Goal: Book appointment/travel/reservation

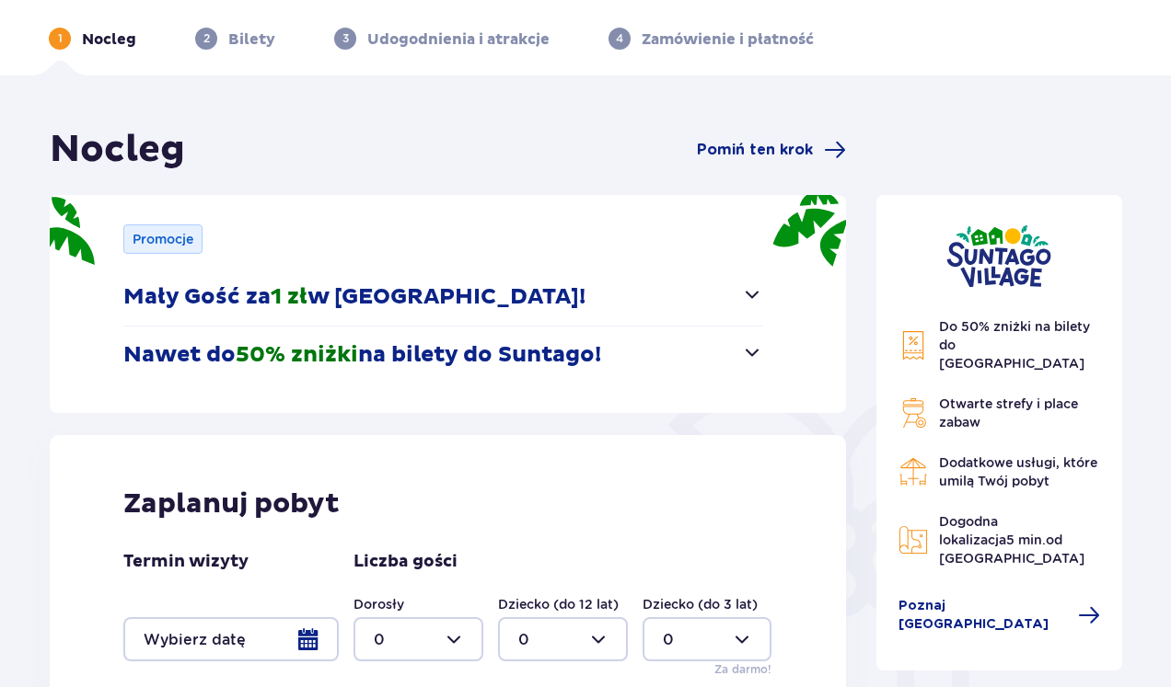
scroll to position [184, 0]
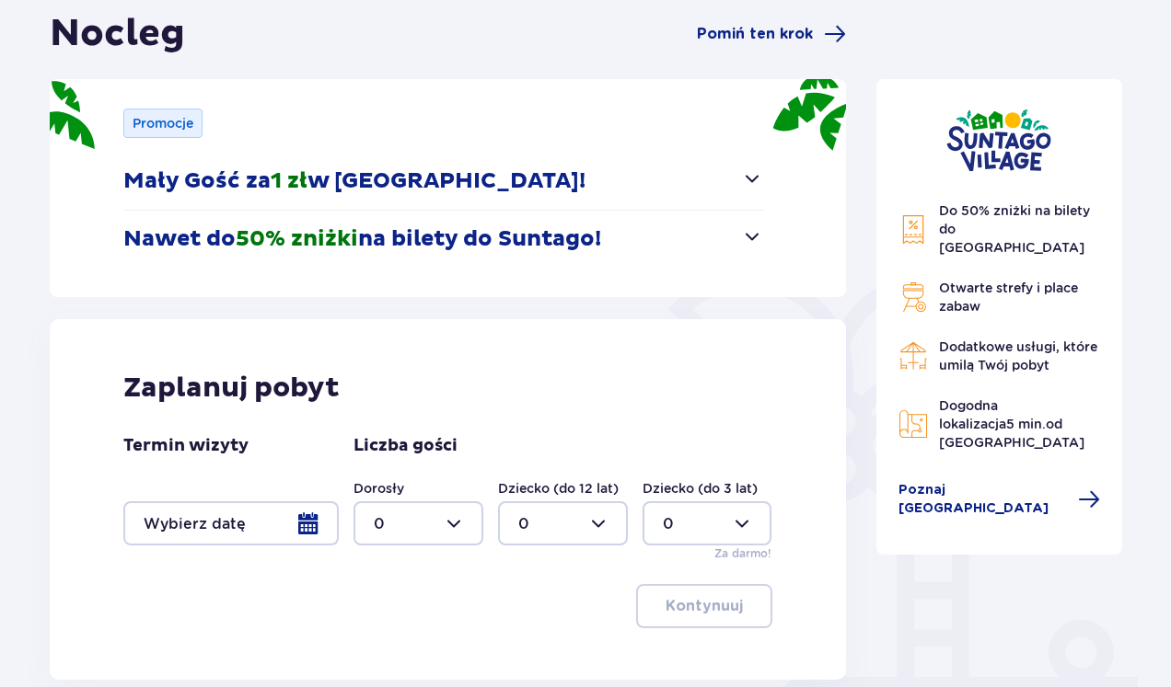
click at [306, 520] on div at bounding box center [230, 524] width 215 height 44
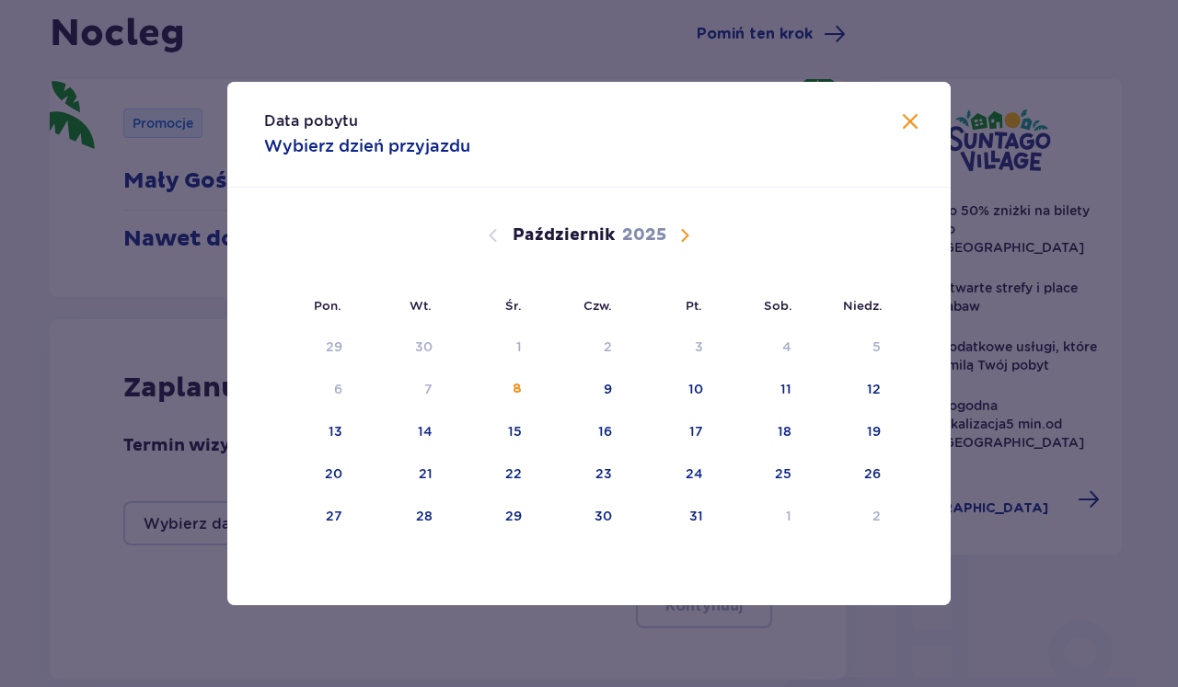
click at [685, 230] on span "Następny miesiąc" at bounding box center [685, 236] width 22 height 22
click at [696, 381] on div "7" at bounding box center [696, 389] width 8 height 18
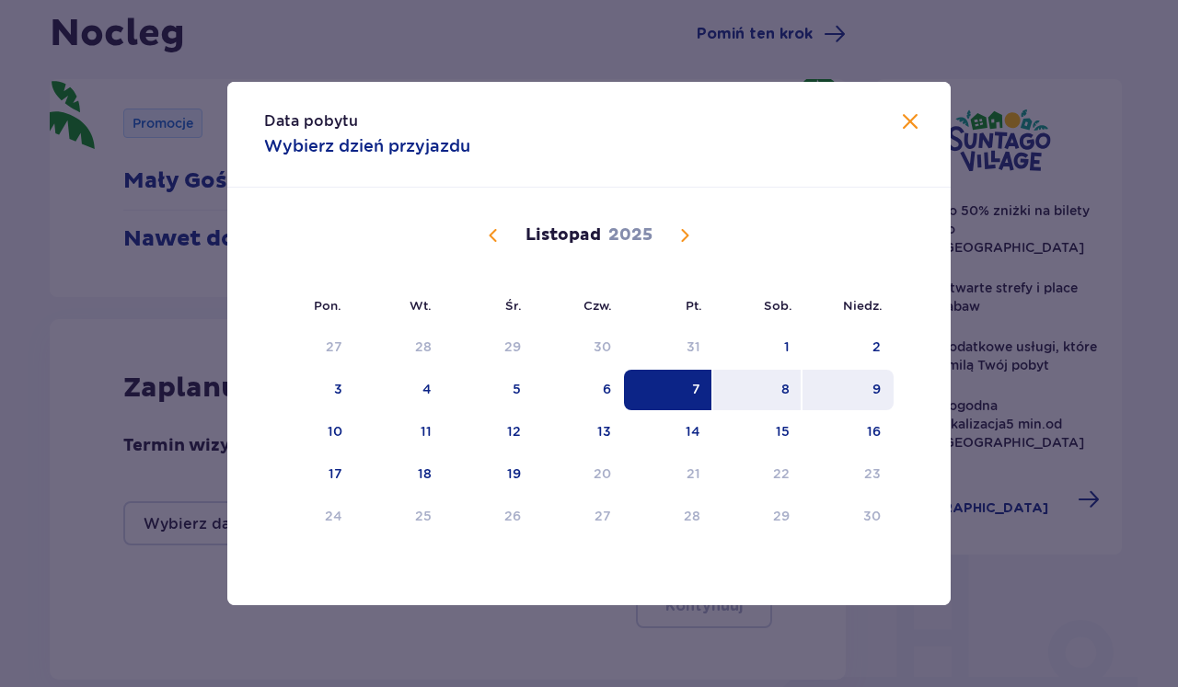
click at [874, 391] on div "9" at bounding box center [876, 389] width 8 height 18
type input "[DATE] - [DATE]"
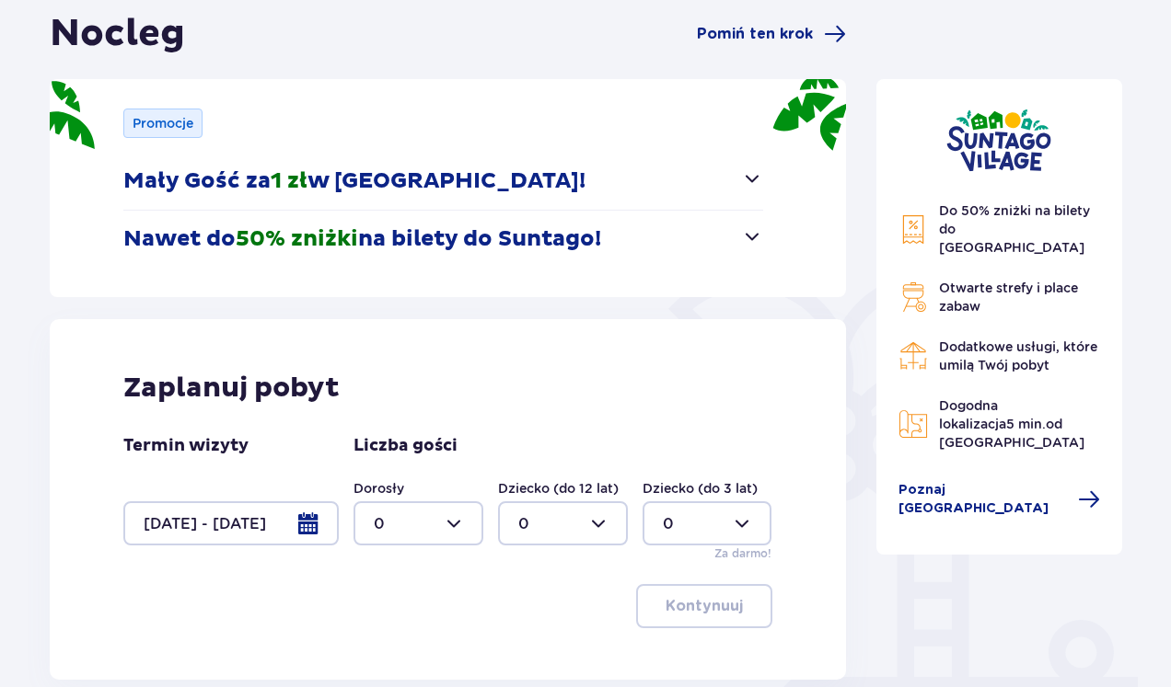
click at [461, 537] on div at bounding box center [418, 524] width 130 height 44
click at [459, 527] on div at bounding box center [418, 524] width 130 height 44
click at [375, 421] on p "2" at bounding box center [378, 421] width 9 height 20
type input "2"
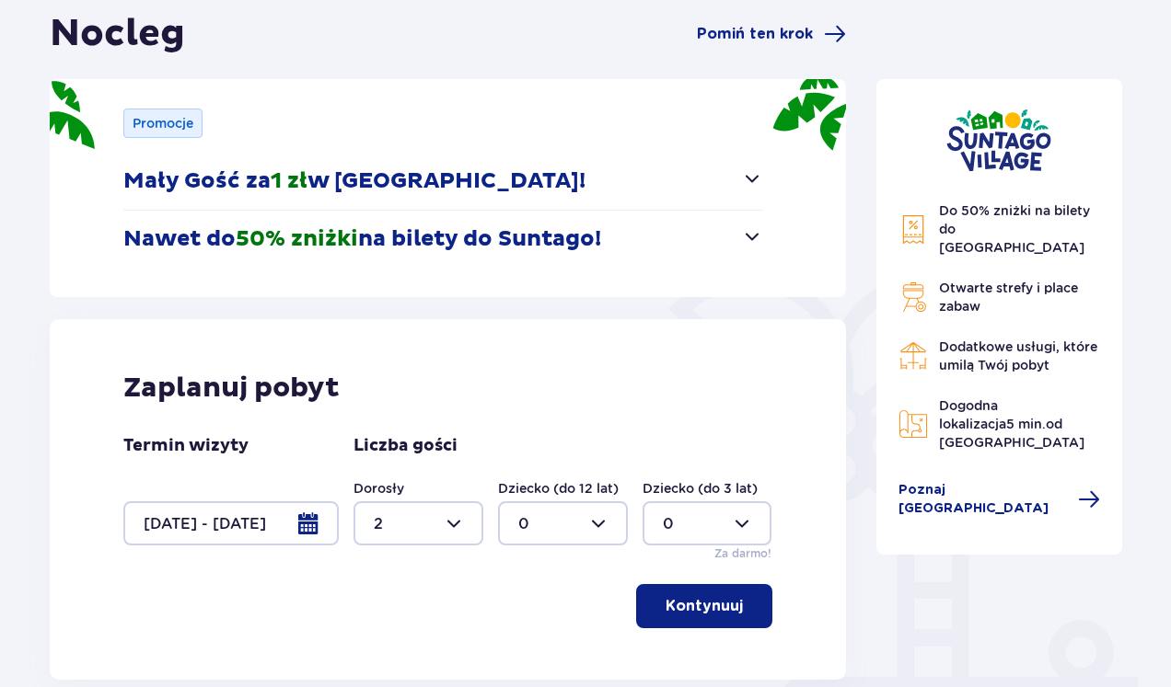
click at [707, 610] on p "Kontynuuj" at bounding box center [703, 606] width 77 height 20
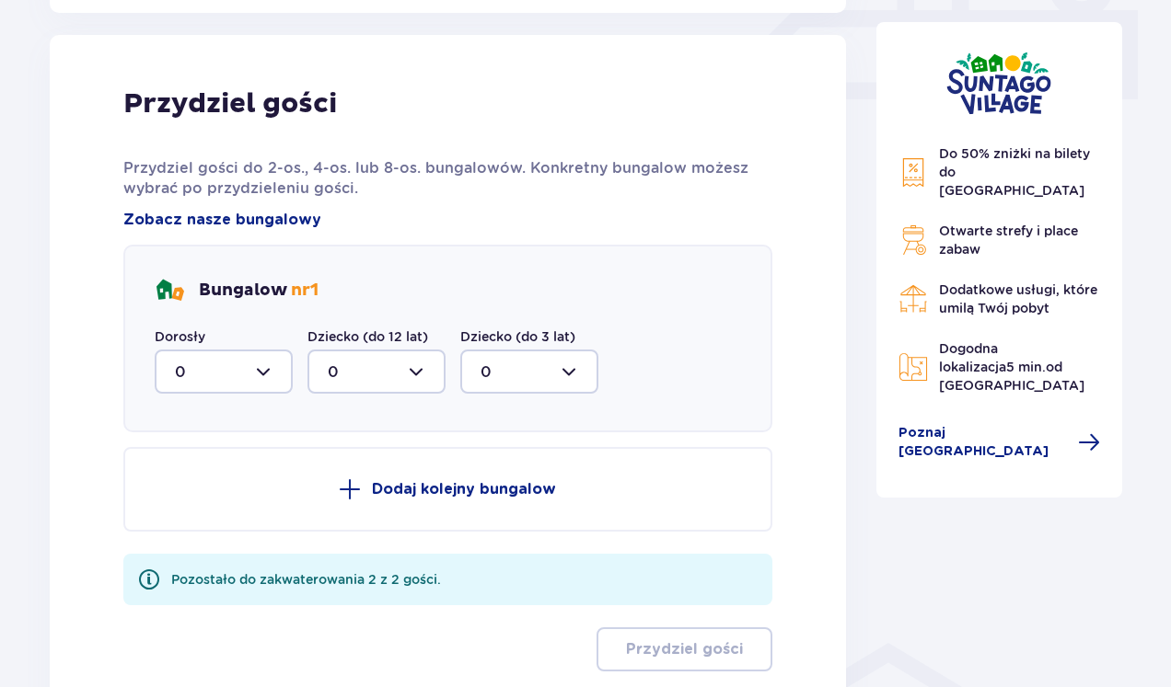
scroll to position [864, 0]
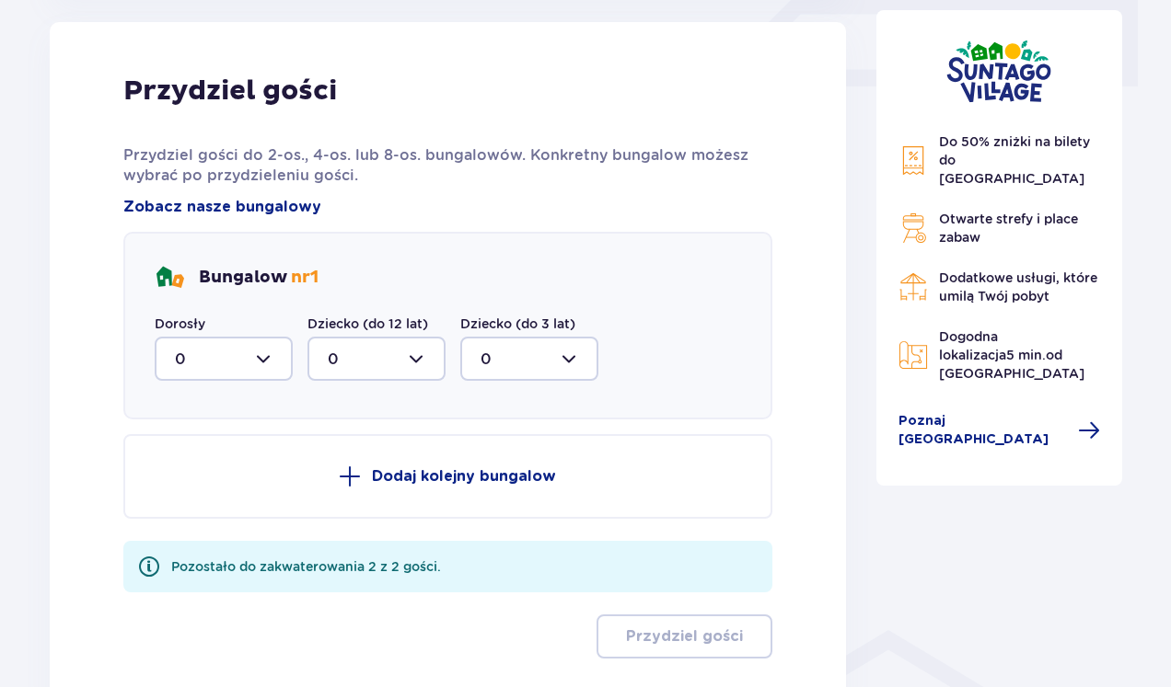
click at [264, 365] on div at bounding box center [224, 359] width 138 height 44
click at [185, 479] on span "2" at bounding box center [223, 492] width 134 height 39
type input "2"
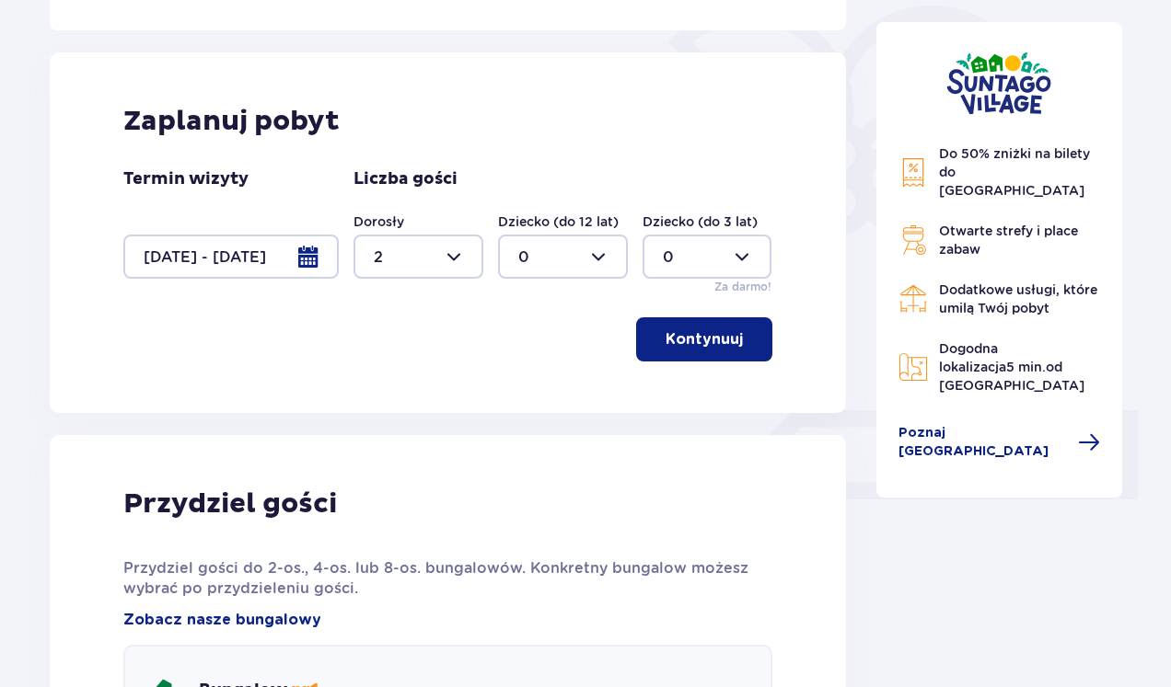
scroll to position [449, 0]
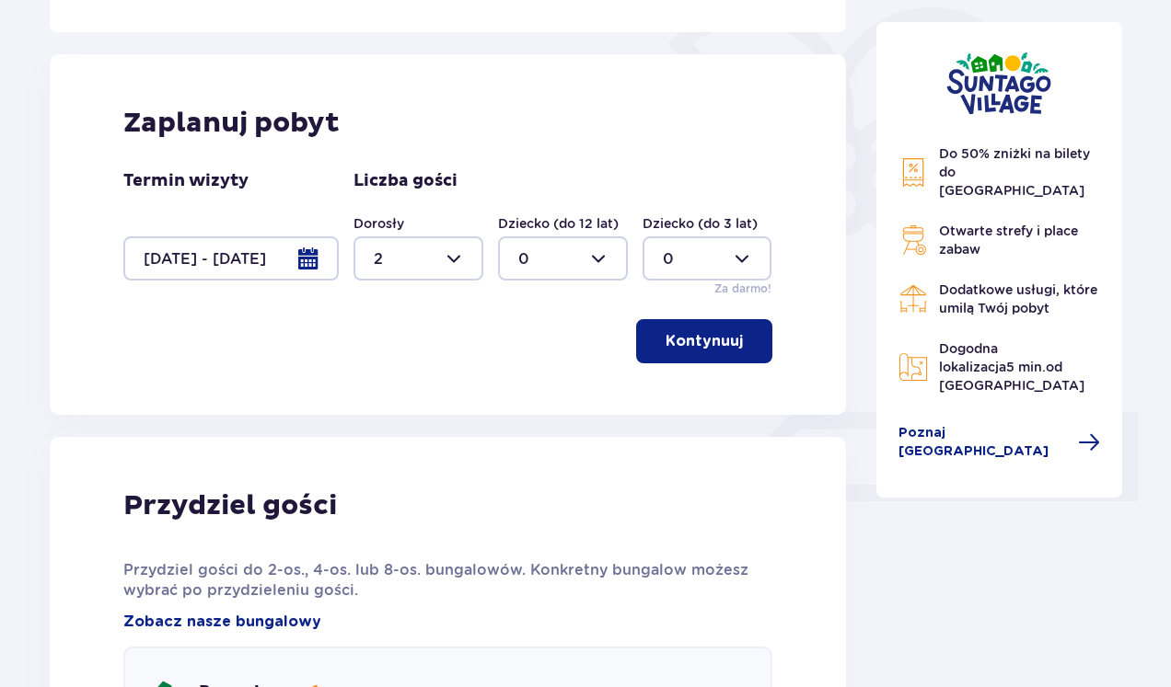
click at [733, 343] on button "Kontynuuj" at bounding box center [704, 341] width 136 height 44
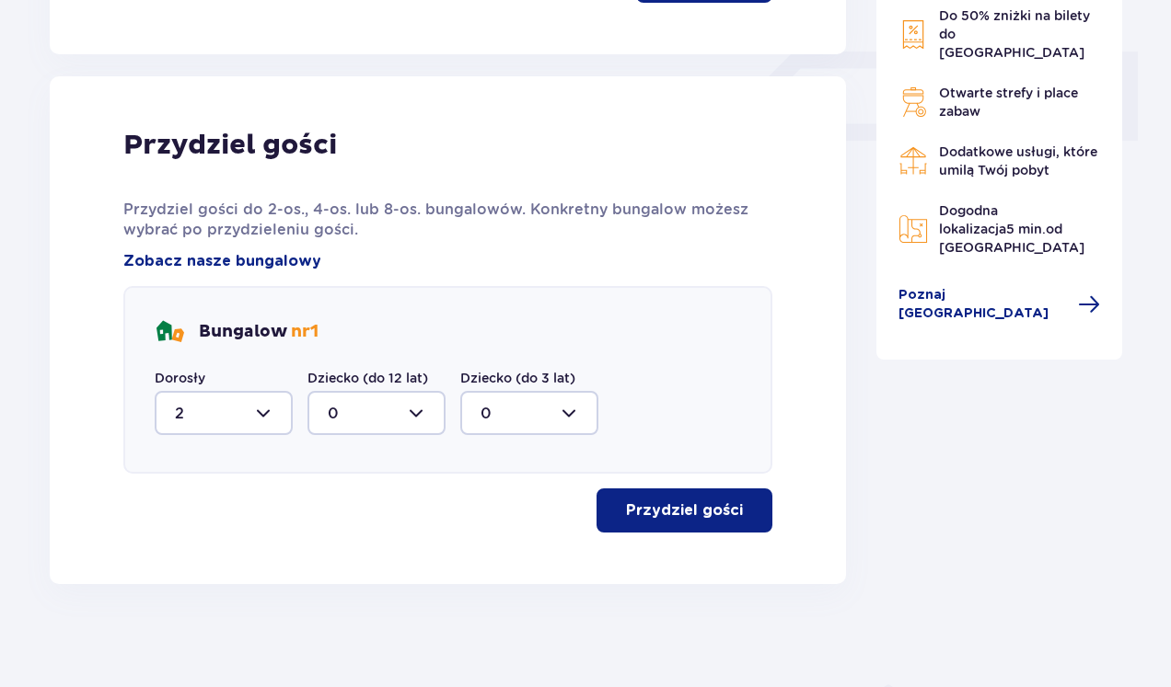
scroll to position [817, 0]
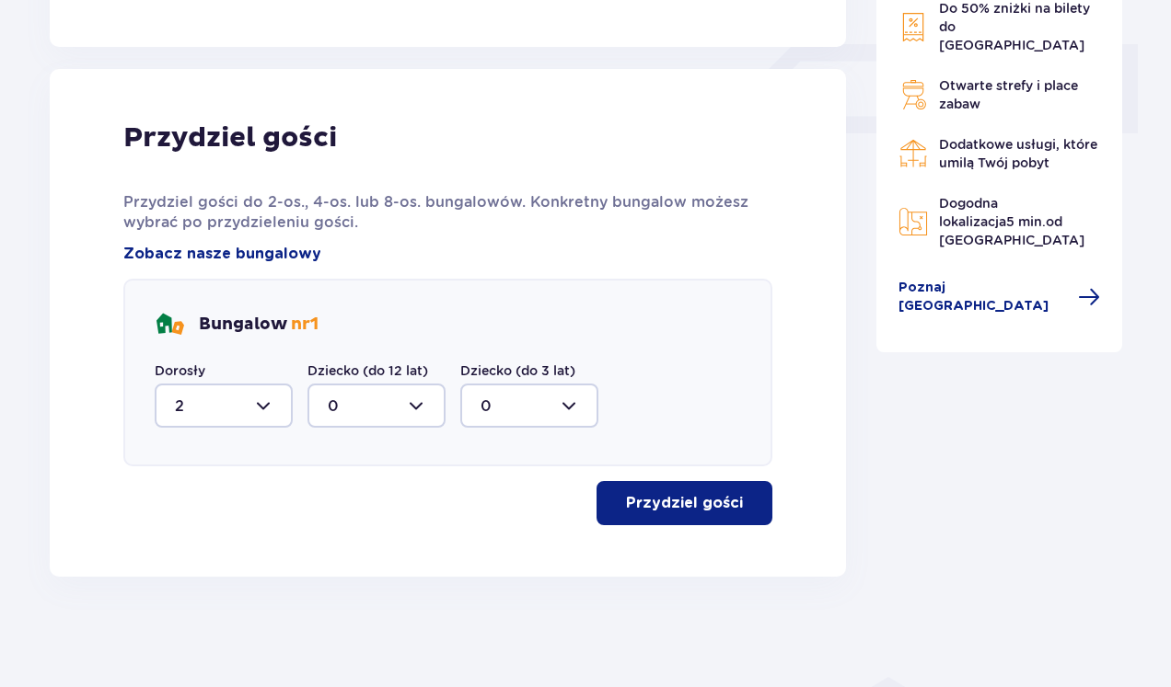
click at [671, 502] on p "Przydziel gości" at bounding box center [684, 503] width 117 height 20
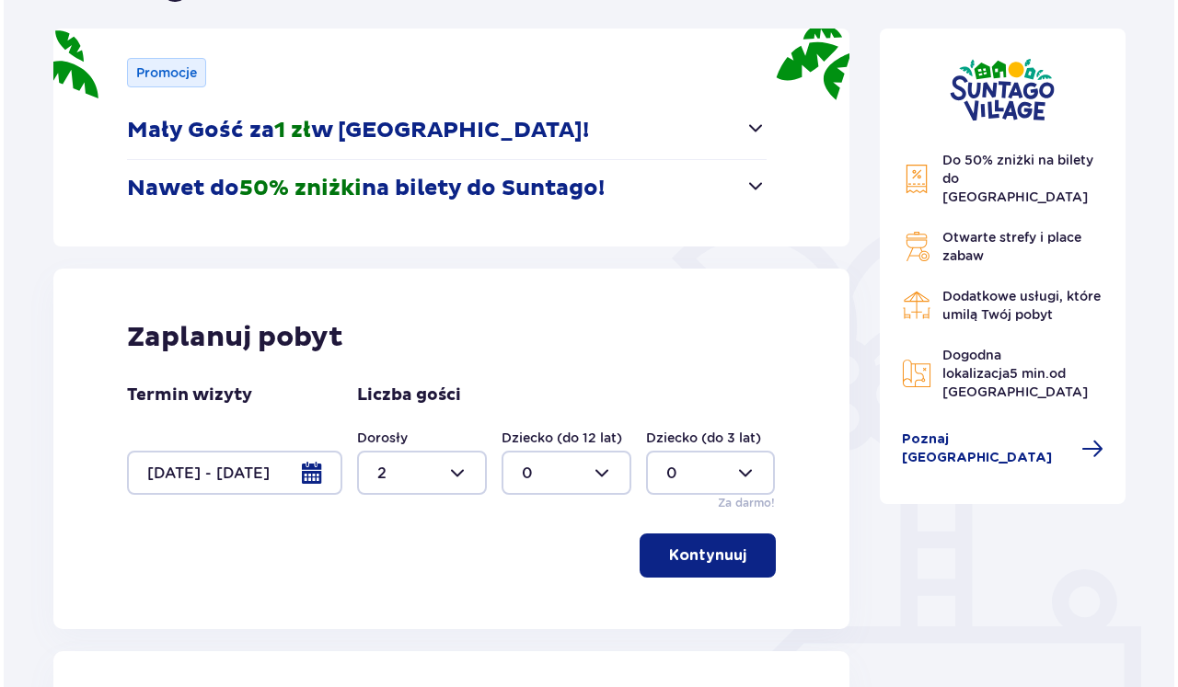
scroll to position [70, 0]
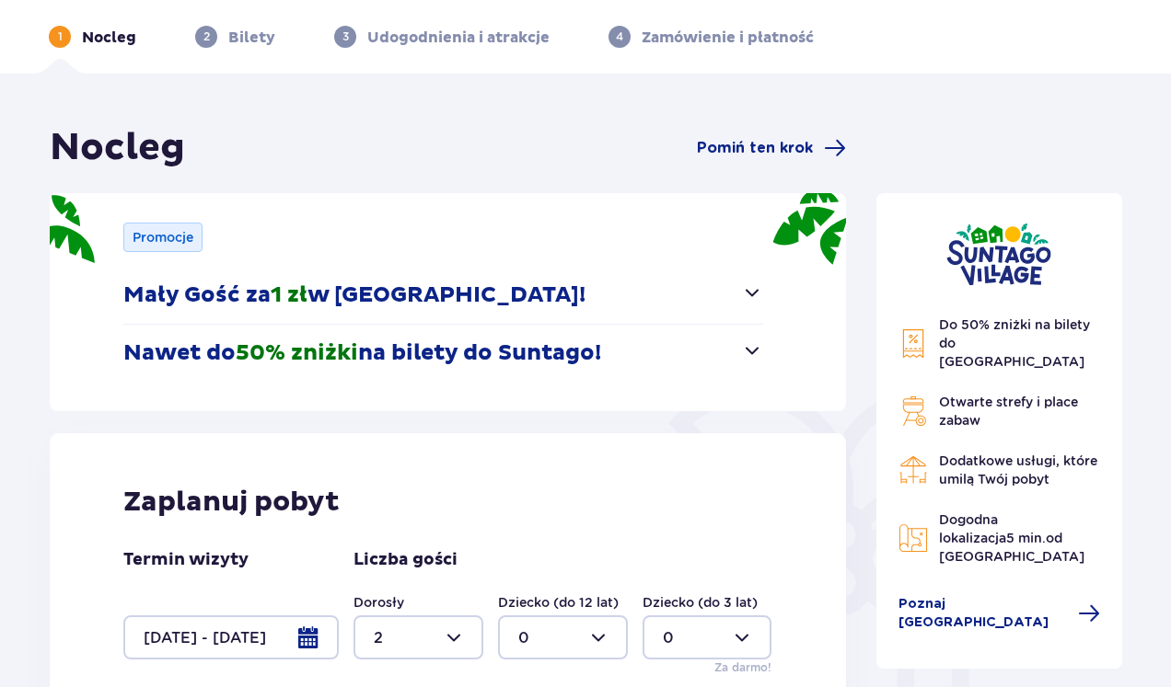
click at [752, 296] on span "button" at bounding box center [752, 293] width 22 height 22
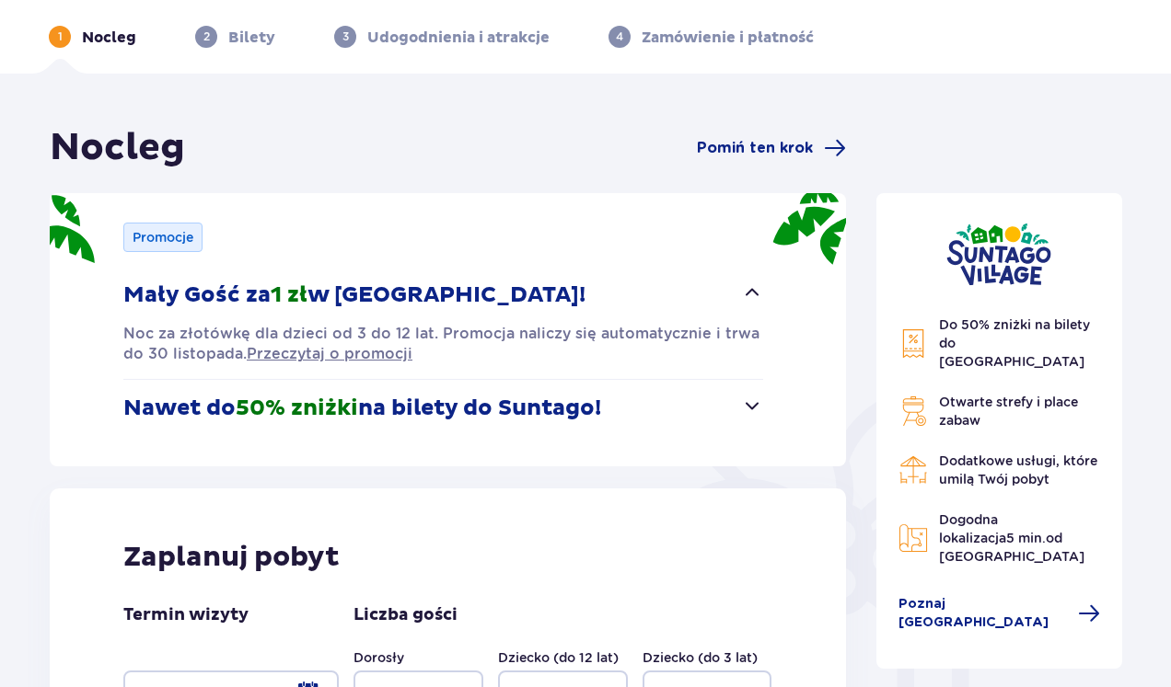
click at [752, 296] on span "button" at bounding box center [752, 293] width 22 height 22
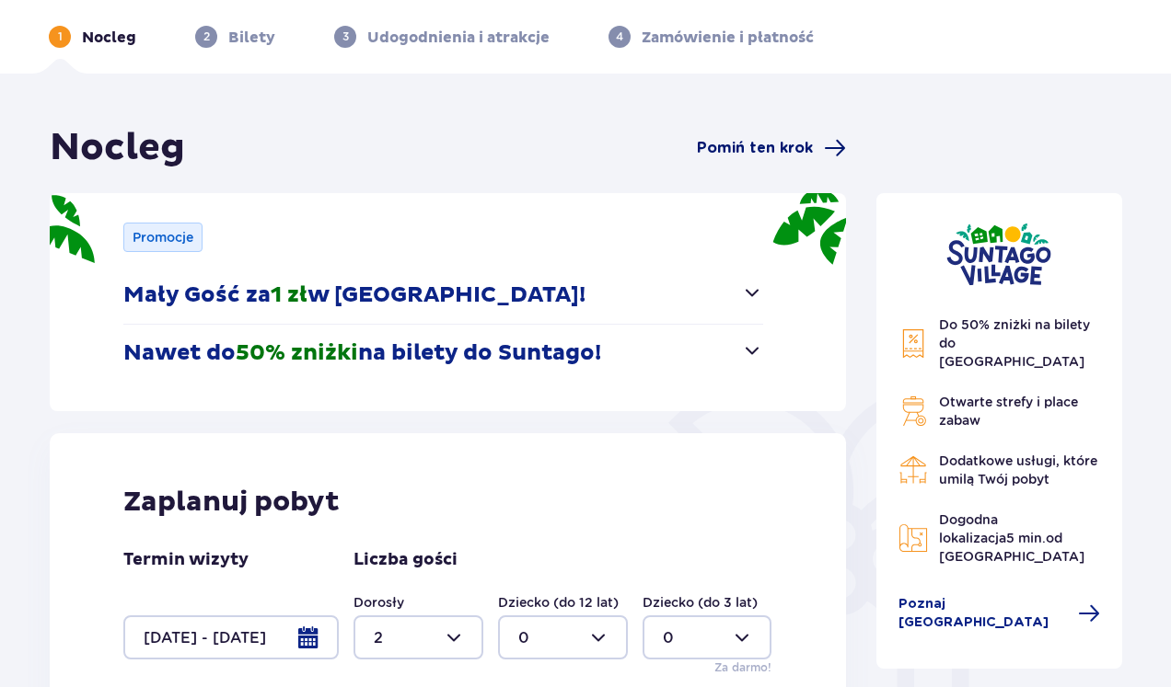
click at [754, 139] on span "Pomiń ten krok" at bounding box center [755, 148] width 116 height 20
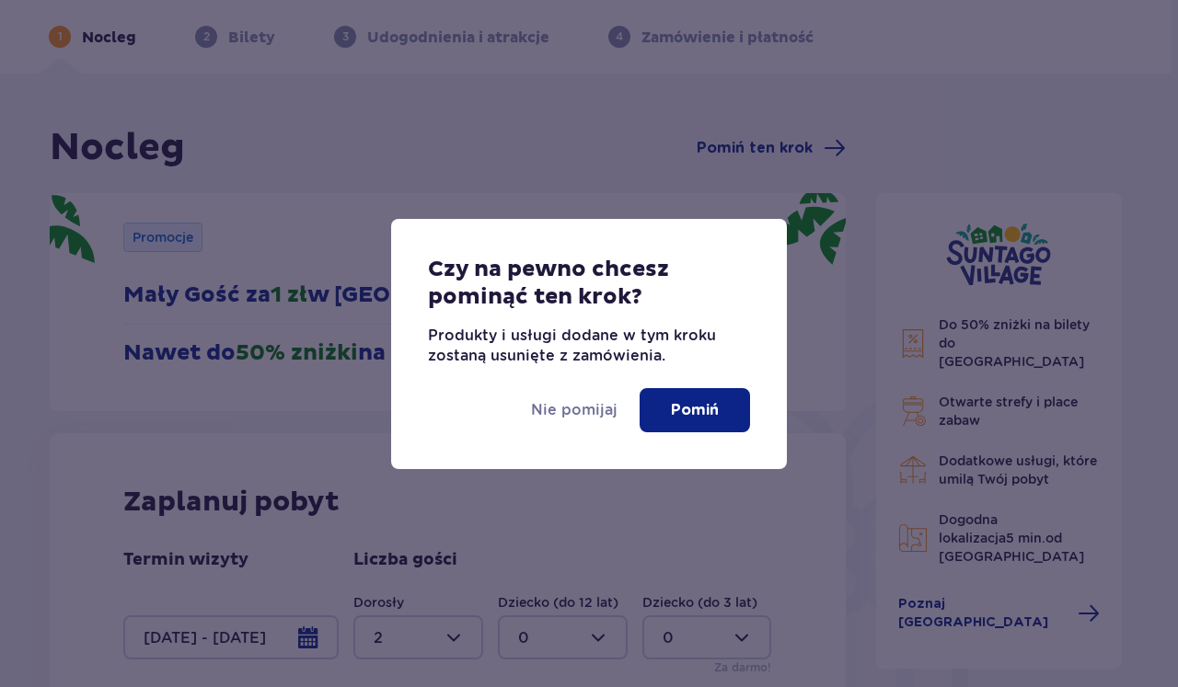
click at [710, 418] on p "Pomiń" at bounding box center [695, 410] width 48 height 20
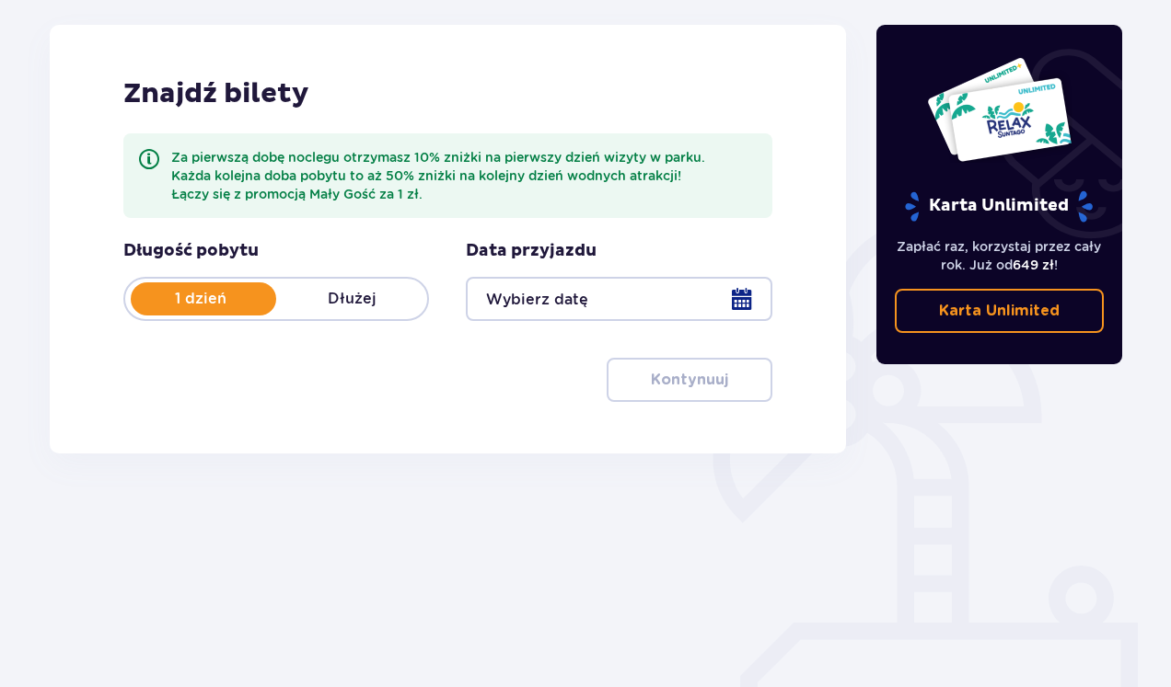
scroll to position [250, 0]
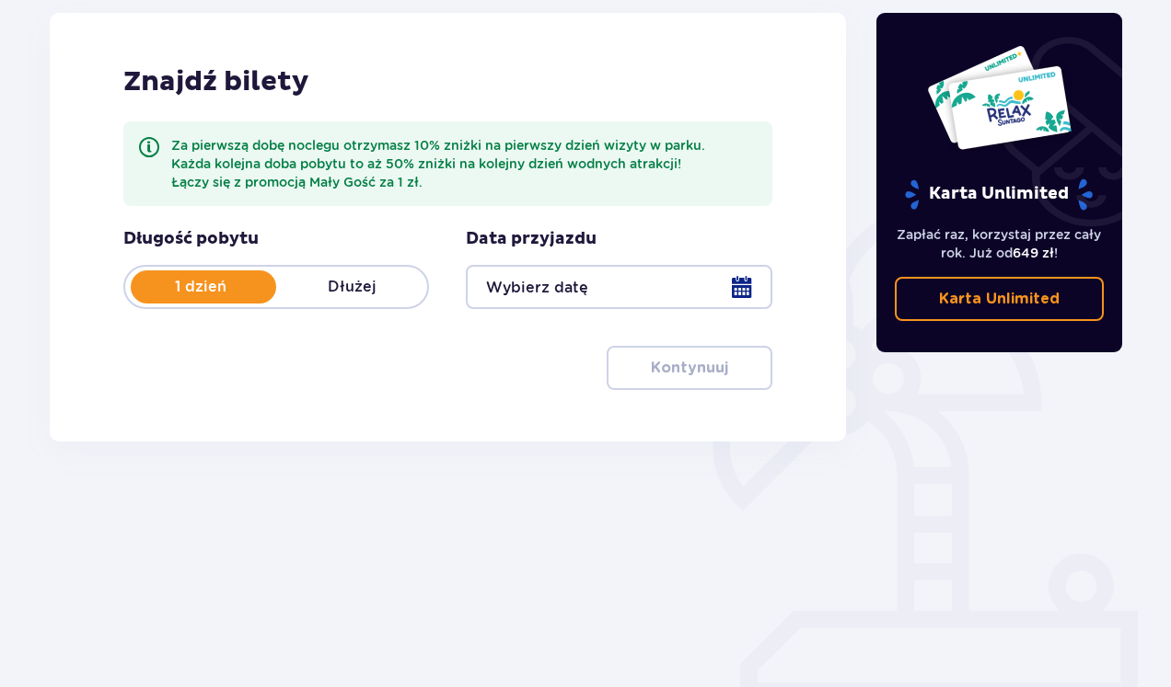
click at [350, 285] on p "Dłużej" at bounding box center [351, 287] width 151 height 20
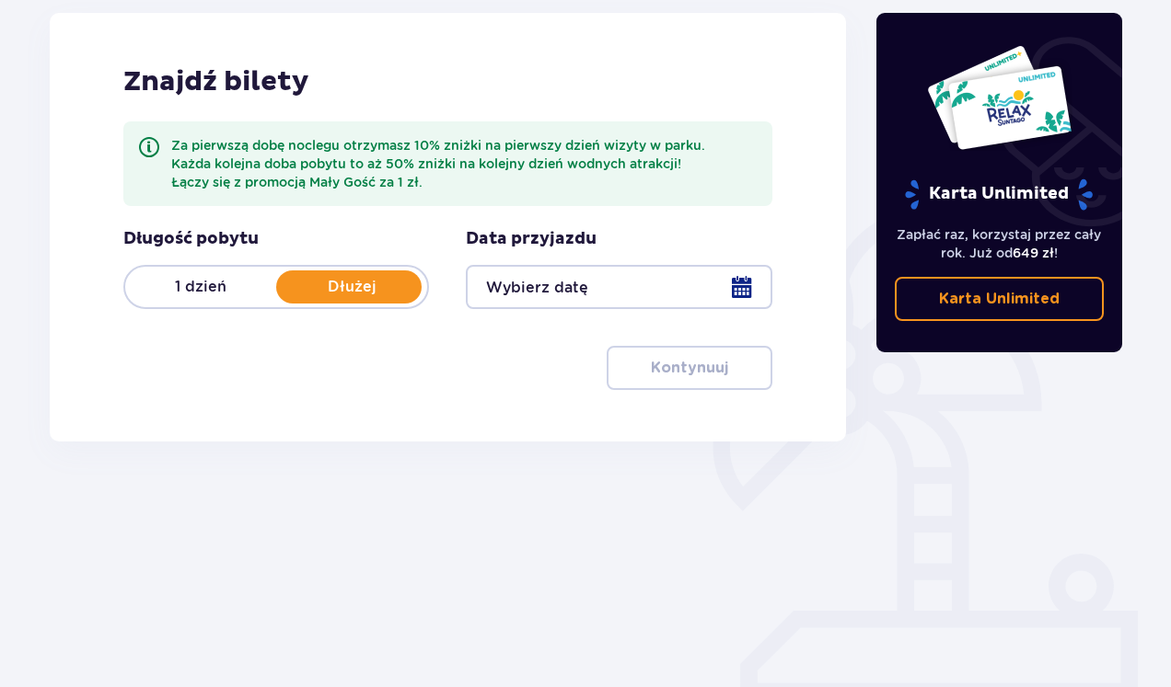
click at [743, 283] on div at bounding box center [619, 287] width 306 height 44
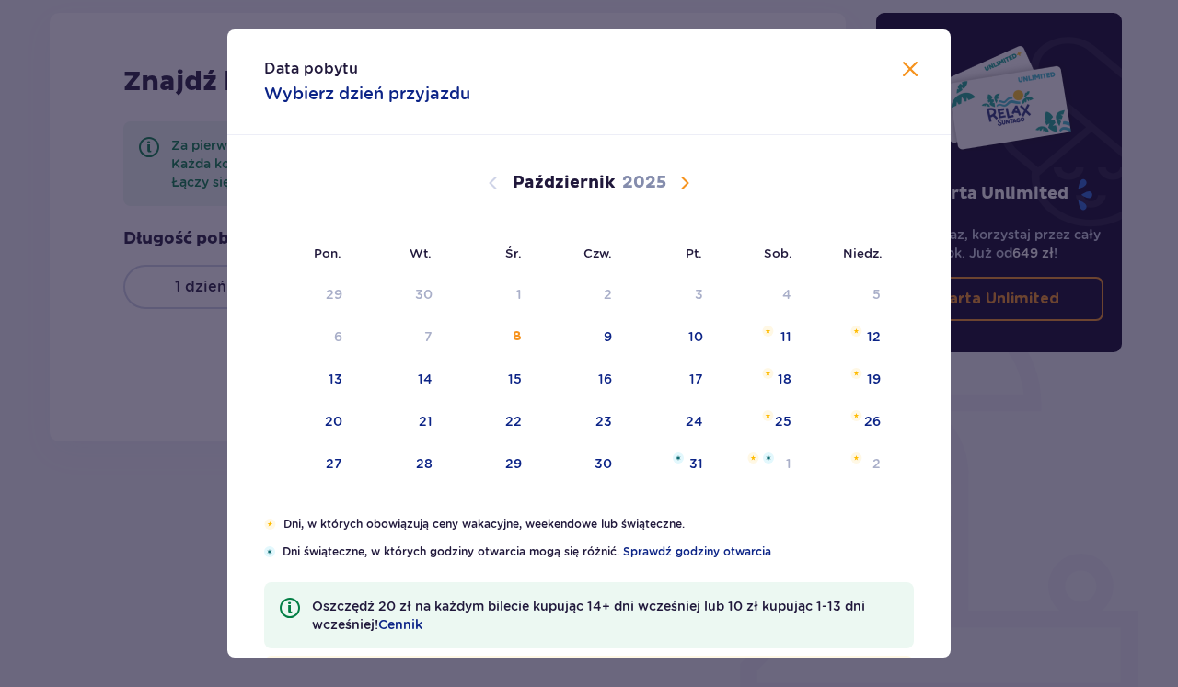
click at [677, 174] on span "Następny miesiąc" at bounding box center [685, 183] width 22 height 22
click at [675, 337] on div "7" at bounding box center [668, 338] width 89 height 40
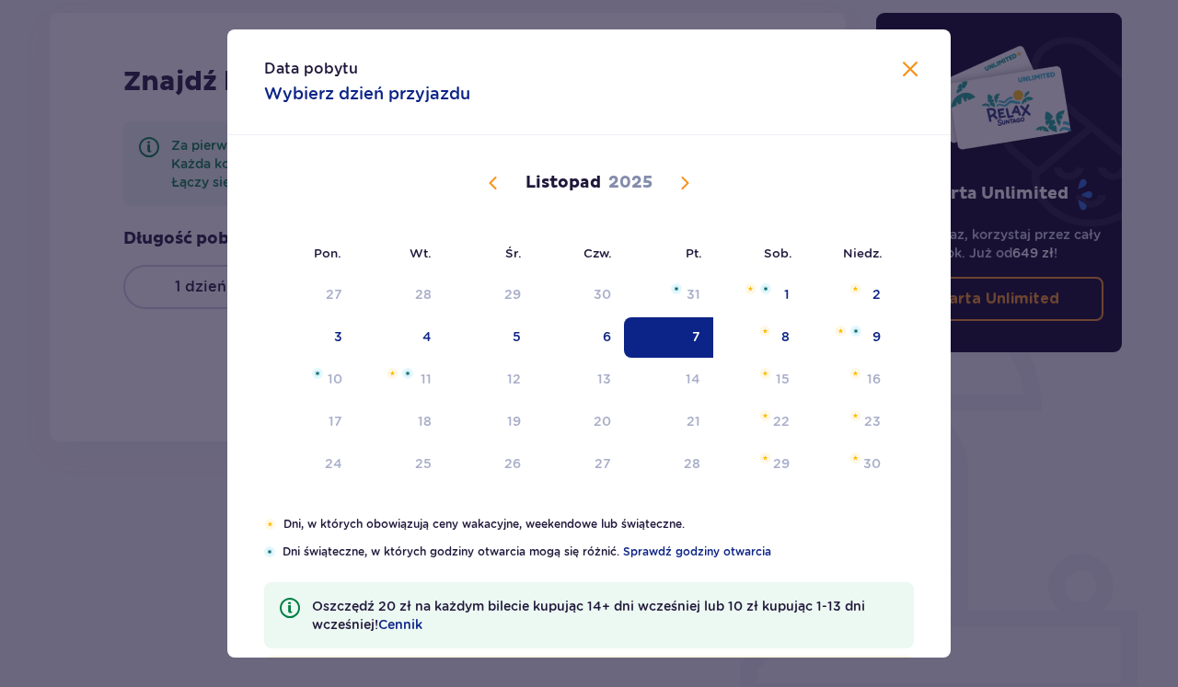
click at [663, 333] on div "7" at bounding box center [668, 338] width 89 height 40
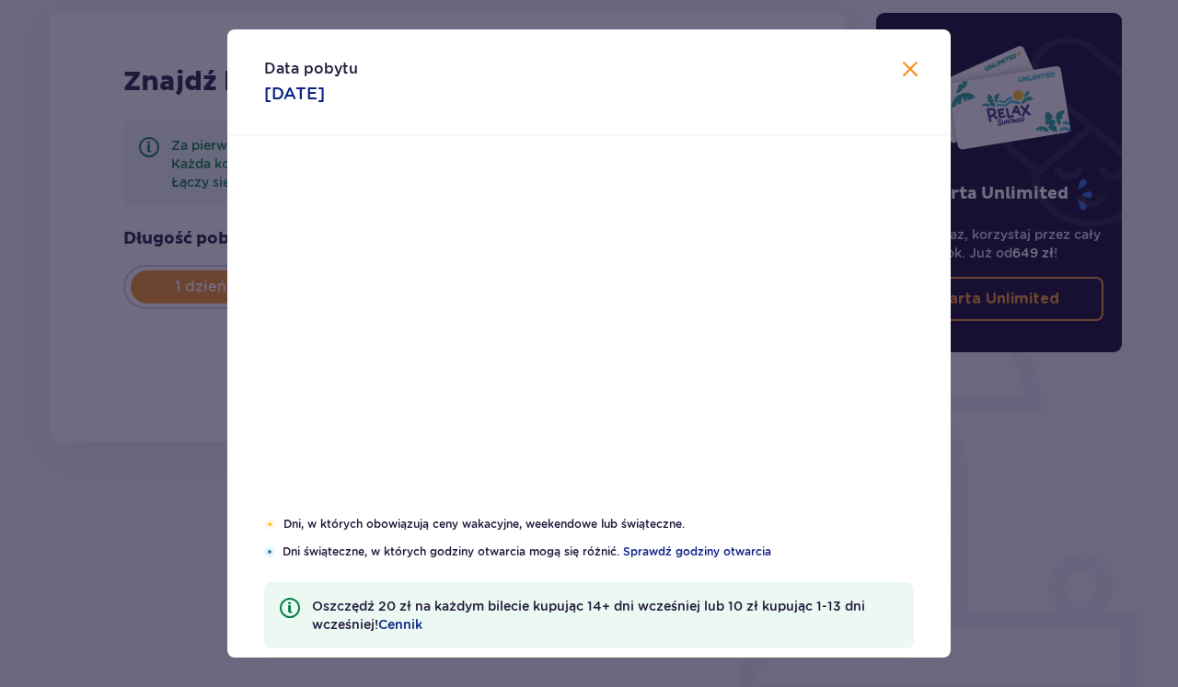
type input "[DATE]"
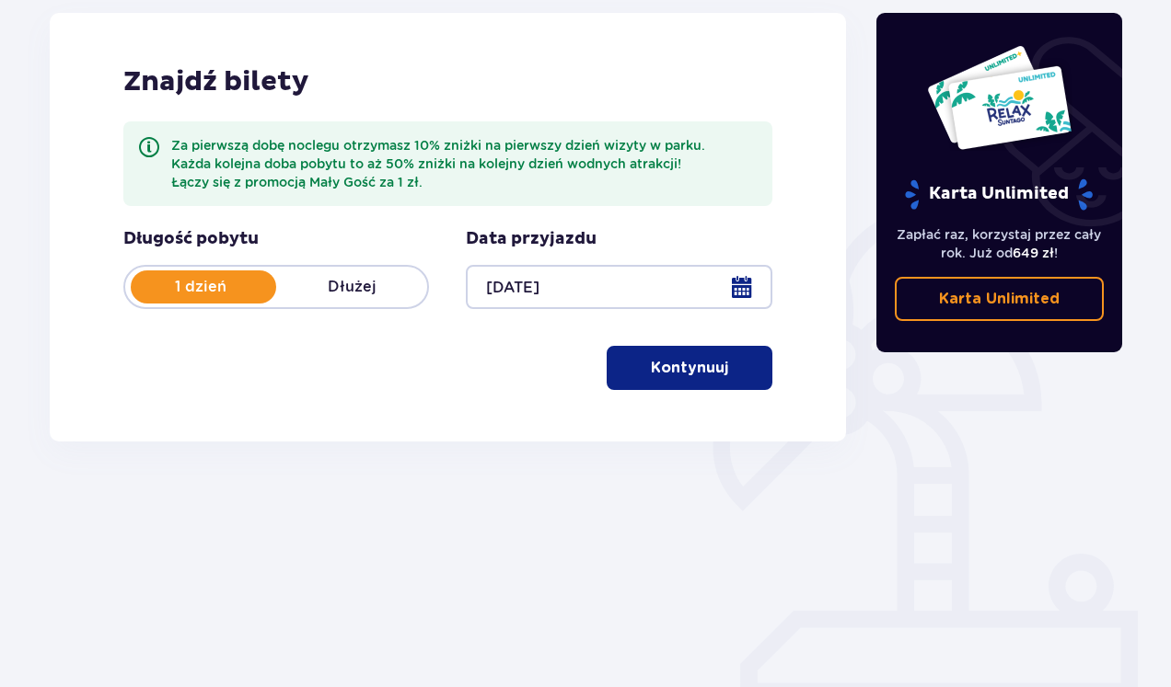
click at [668, 360] on p "Kontynuuj" at bounding box center [689, 368] width 77 height 20
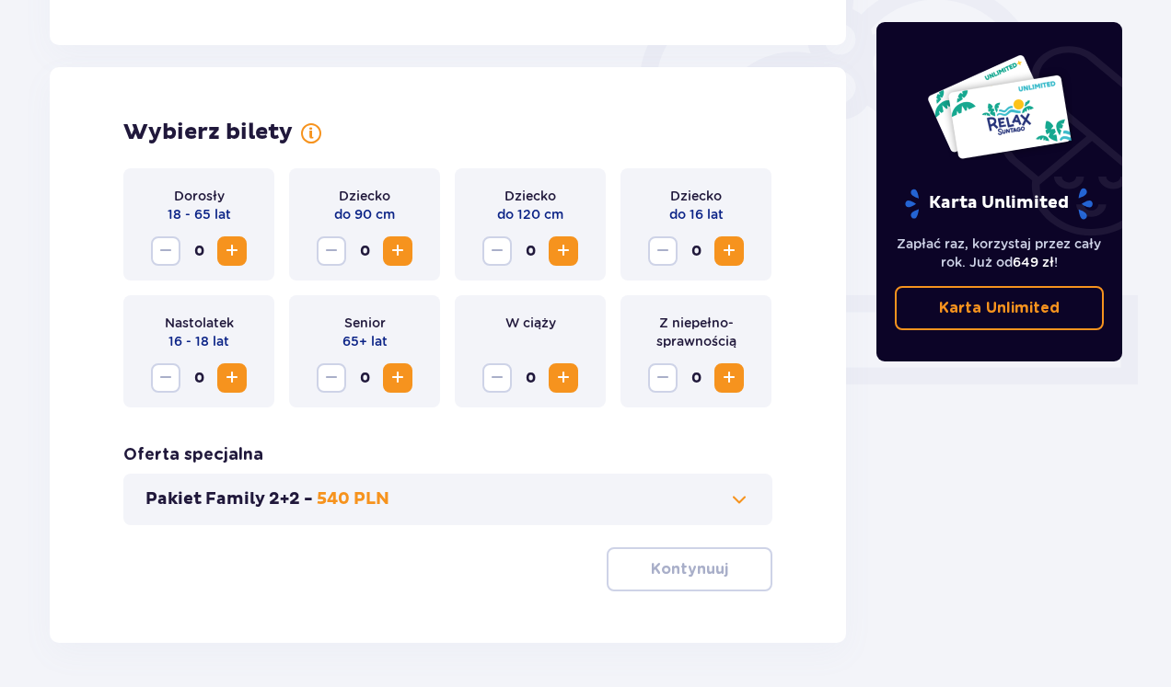
scroll to position [611, 0]
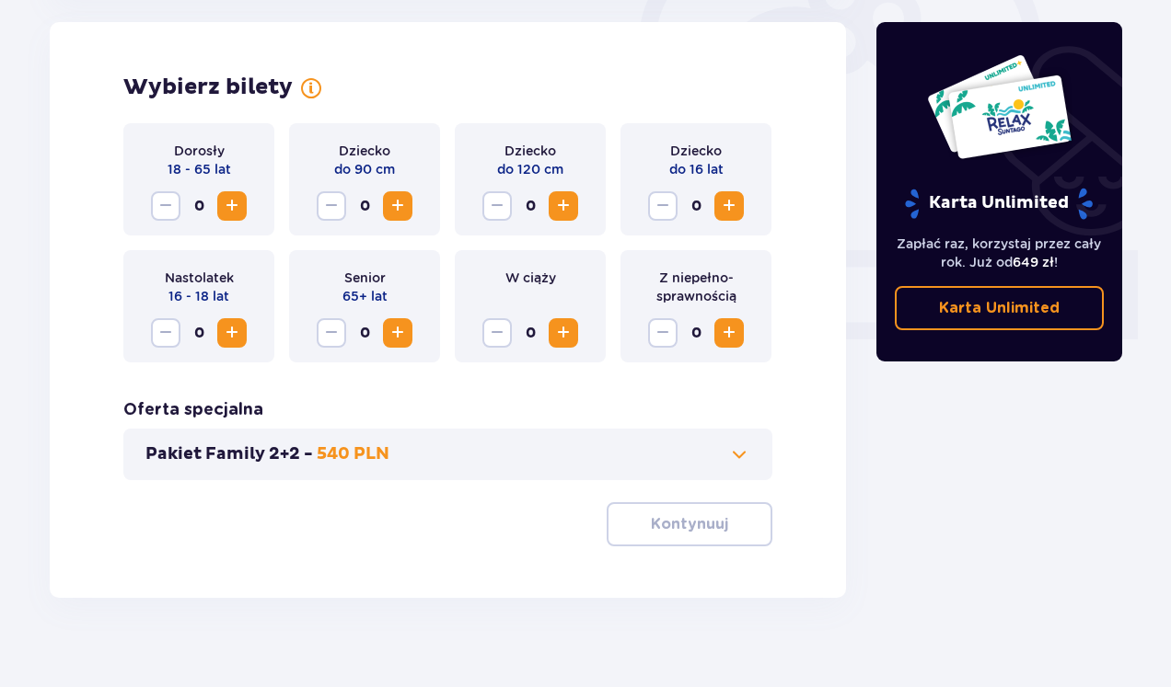
click at [227, 206] on span "Zwiększ" at bounding box center [232, 206] width 22 height 22
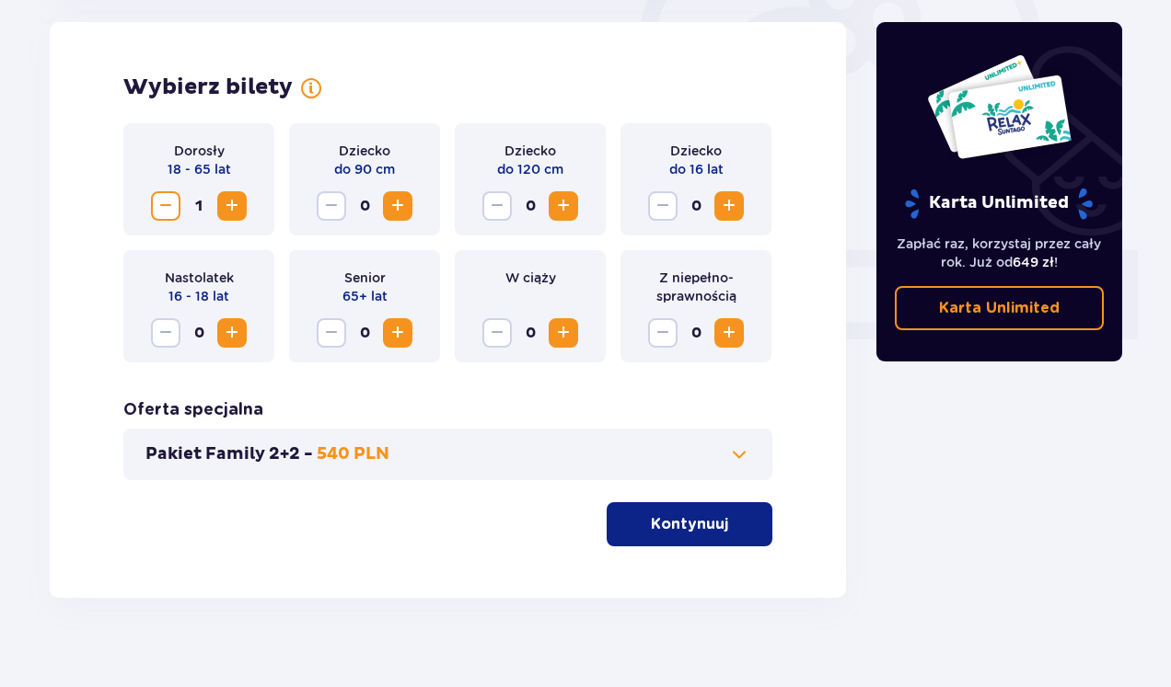
click at [227, 206] on span "Zwiększ" at bounding box center [232, 206] width 22 height 22
click at [718, 530] on button "Kontynuuj" at bounding box center [690, 525] width 166 height 44
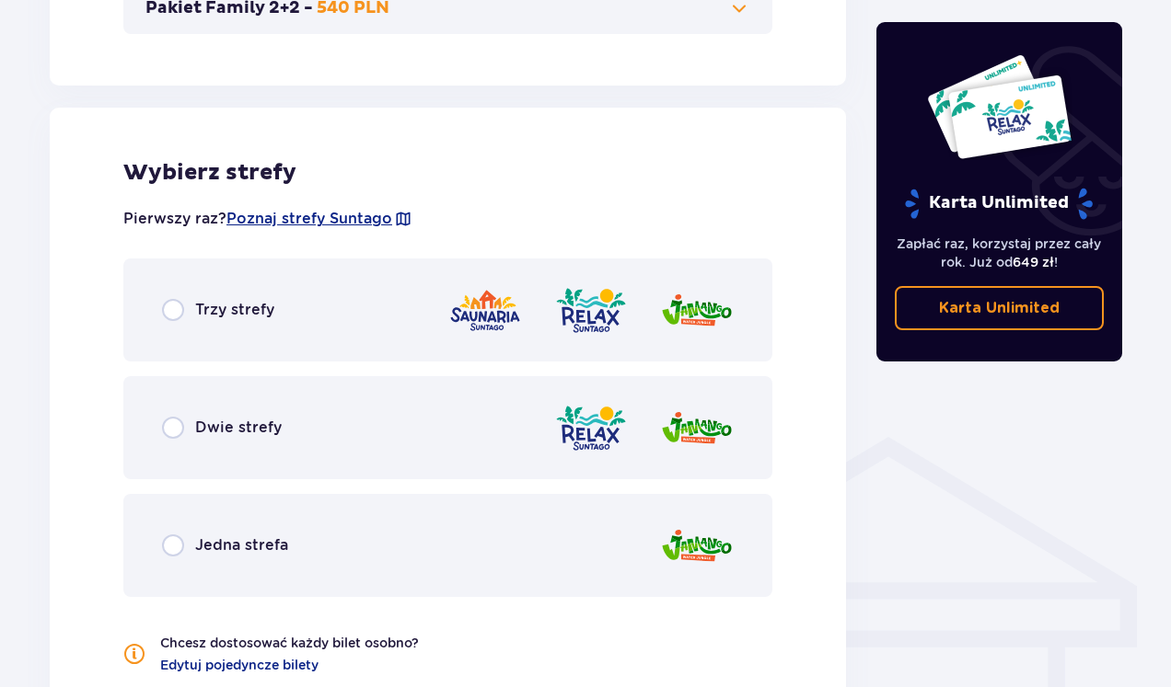
scroll to position [1121, 0]
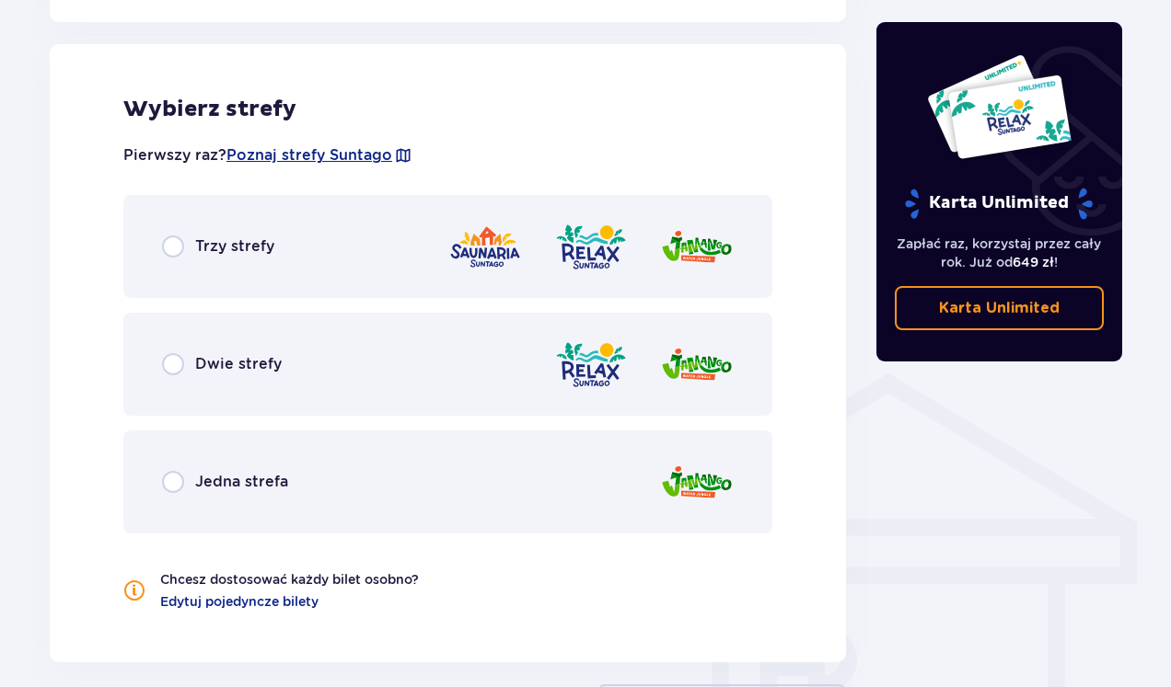
click at [177, 244] on input "radio" at bounding box center [173, 247] width 22 height 22
radio input "true"
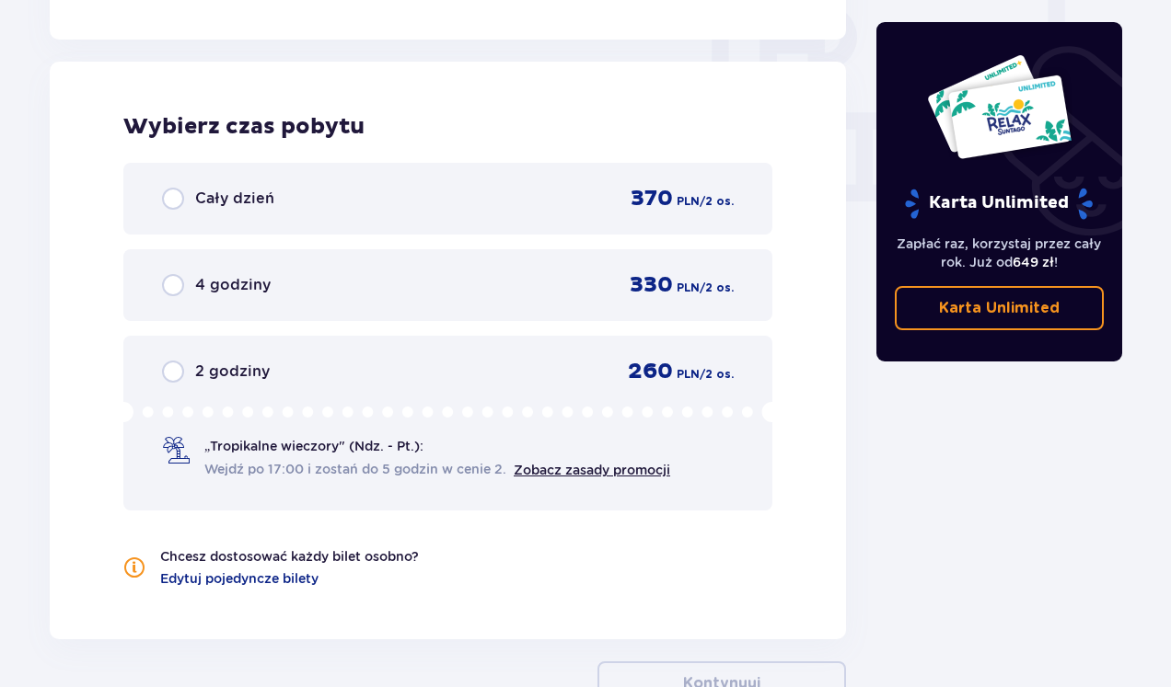
scroll to position [1762, 0]
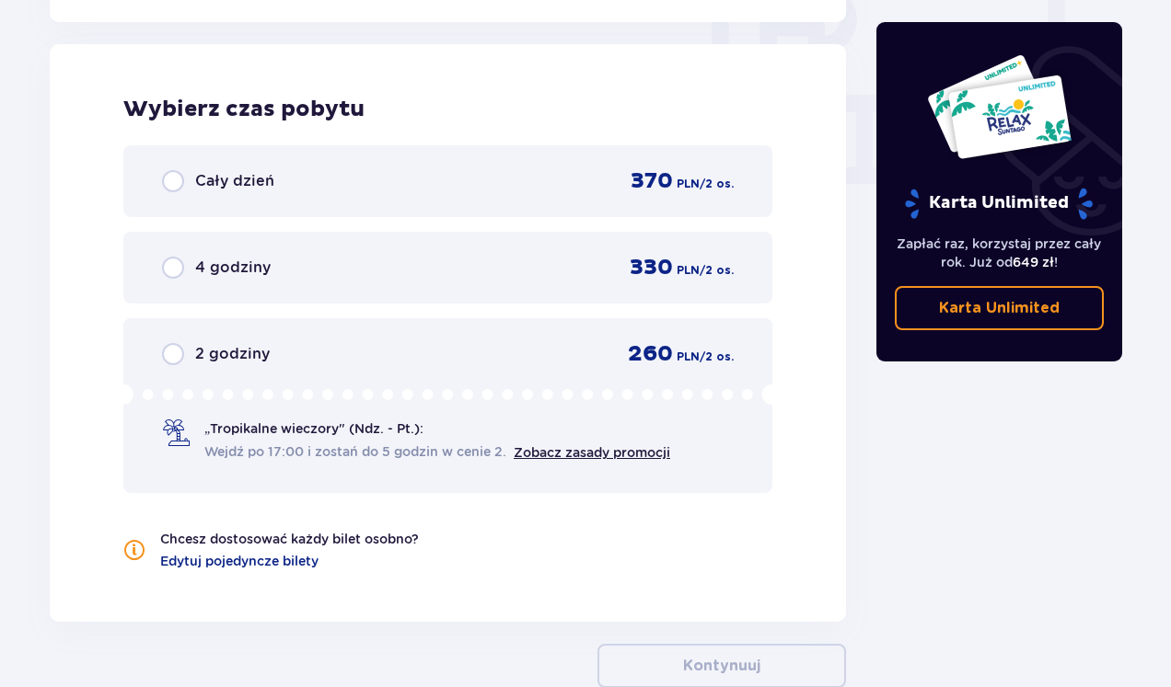
click at [162, 182] on input "radio" at bounding box center [173, 181] width 22 height 22
radio input "true"
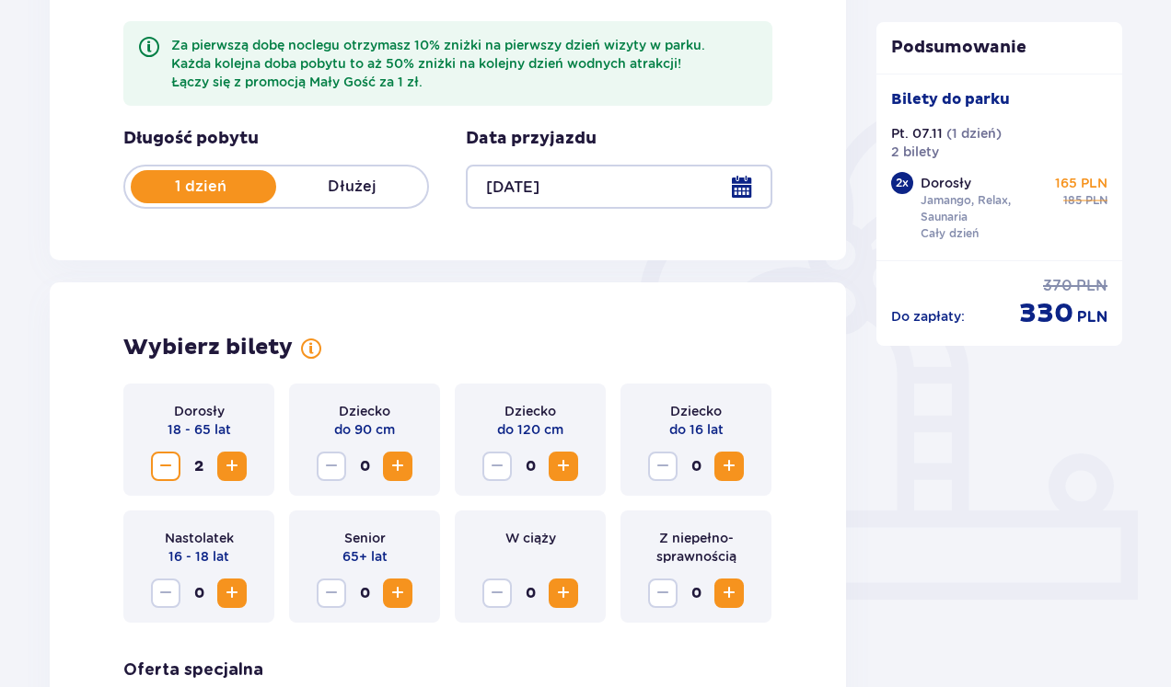
scroll to position [319, 0]
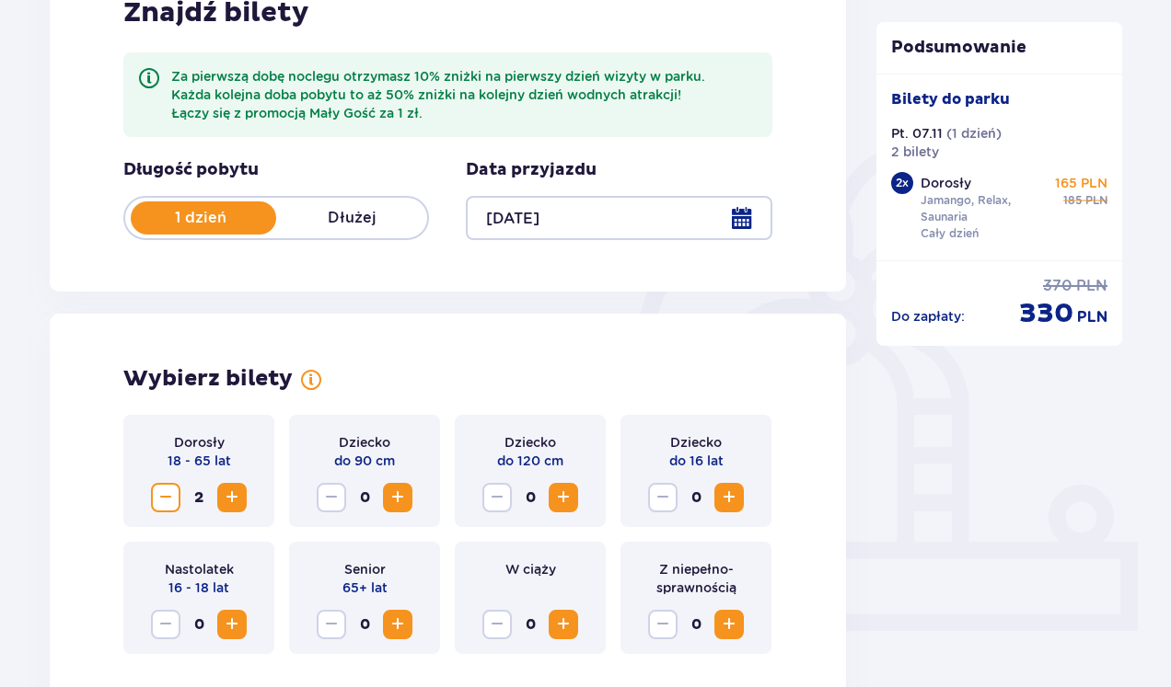
click at [363, 202] on div "1 dzień Dłużej" at bounding box center [276, 218] width 306 height 44
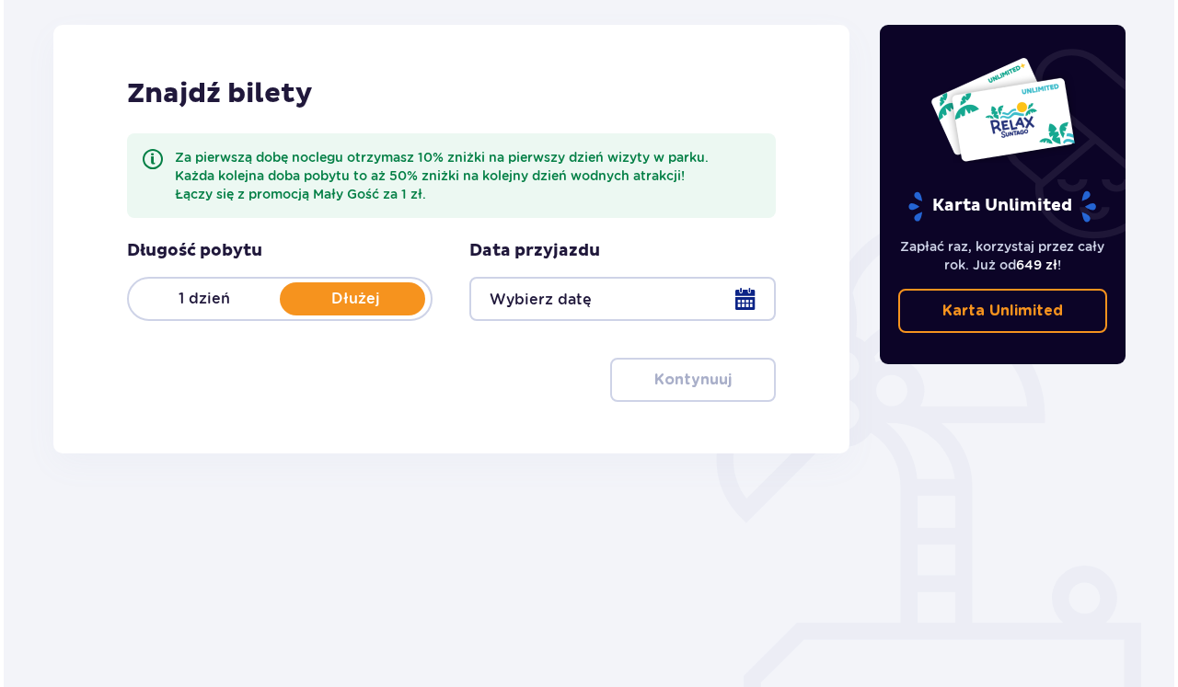
scroll to position [250, 0]
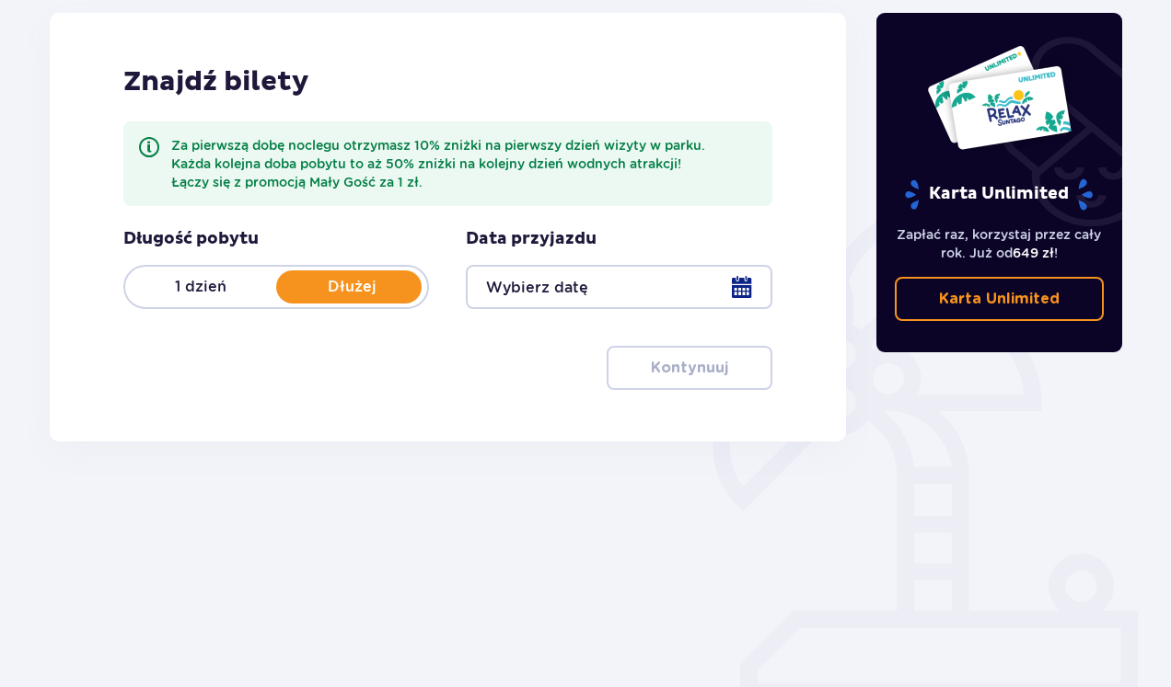
click at [742, 286] on div at bounding box center [619, 287] width 306 height 44
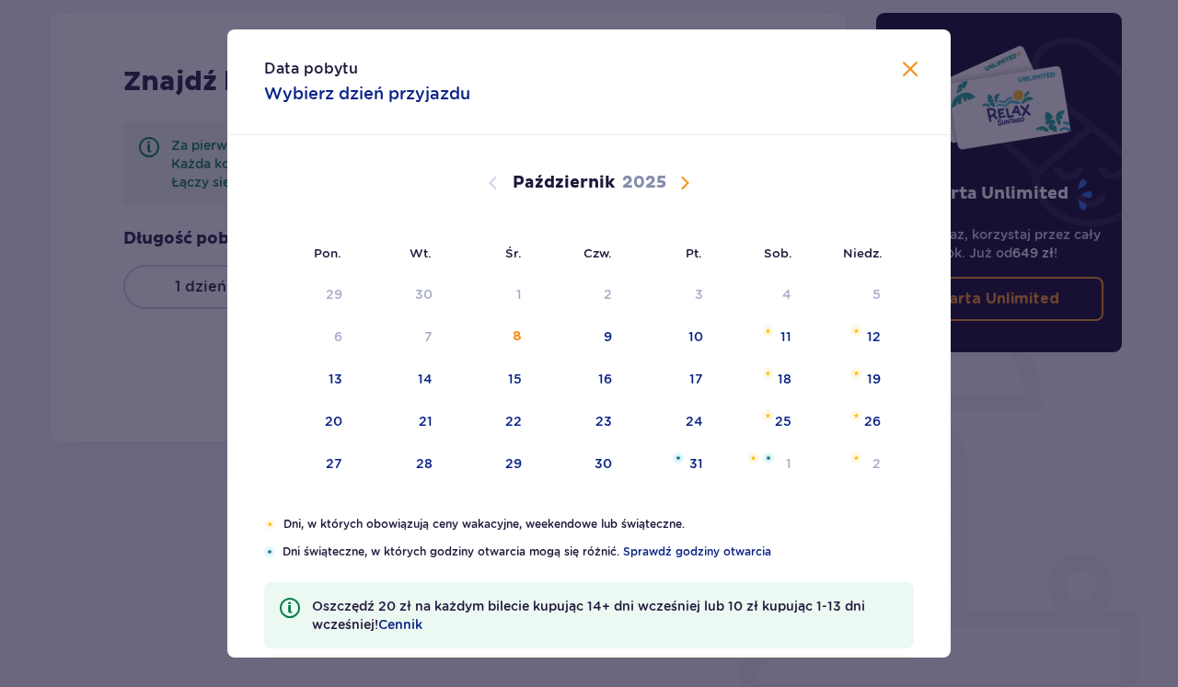
click at [674, 177] on span "Następny miesiąc" at bounding box center [685, 183] width 22 height 22
click at [697, 342] on div "7" at bounding box center [696, 337] width 8 height 18
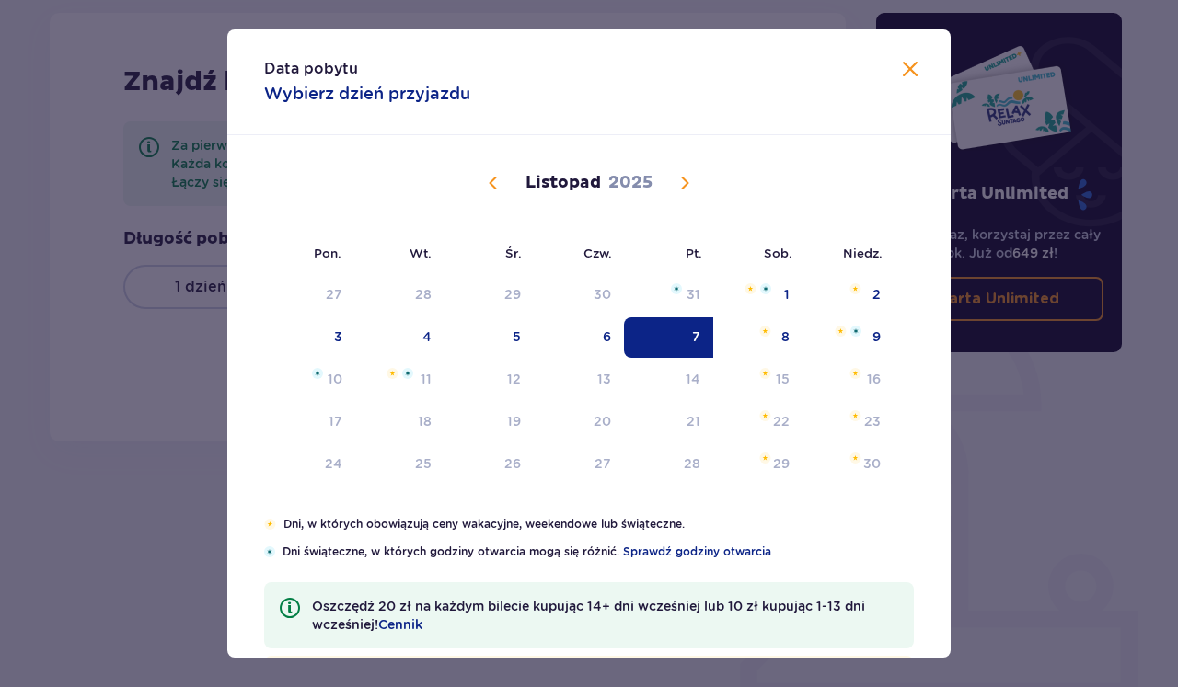
click at [678, 326] on div "7" at bounding box center [668, 338] width 89 height 40
type input "[DATE]"
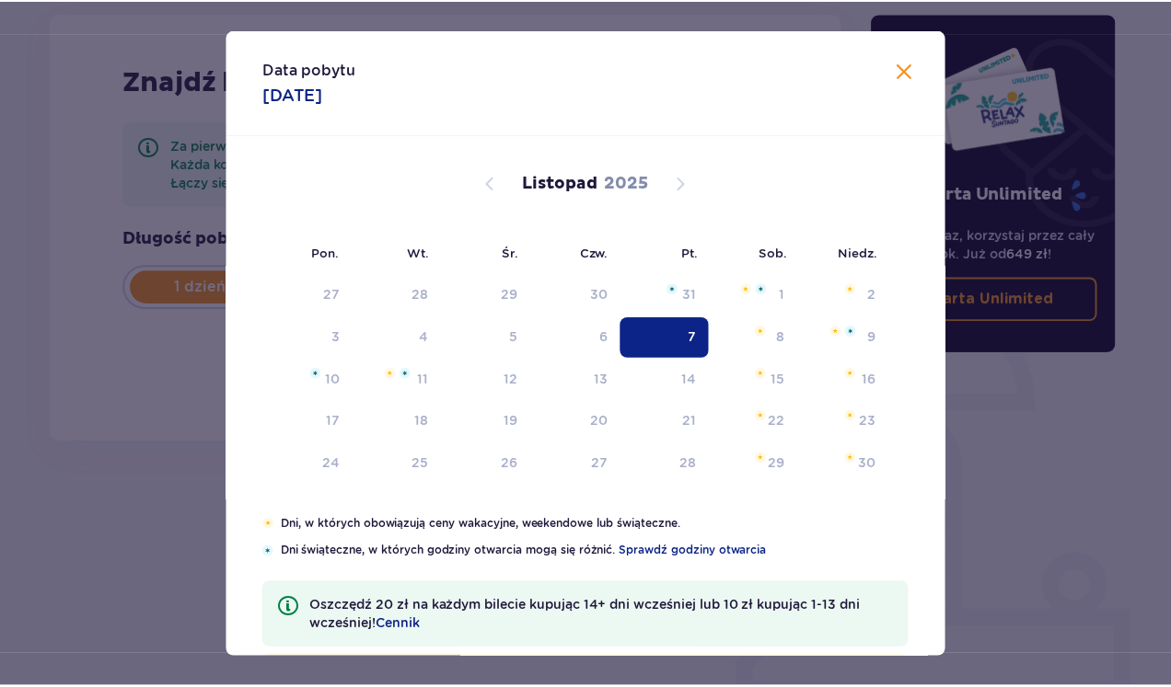
scroll to position [101, 0]
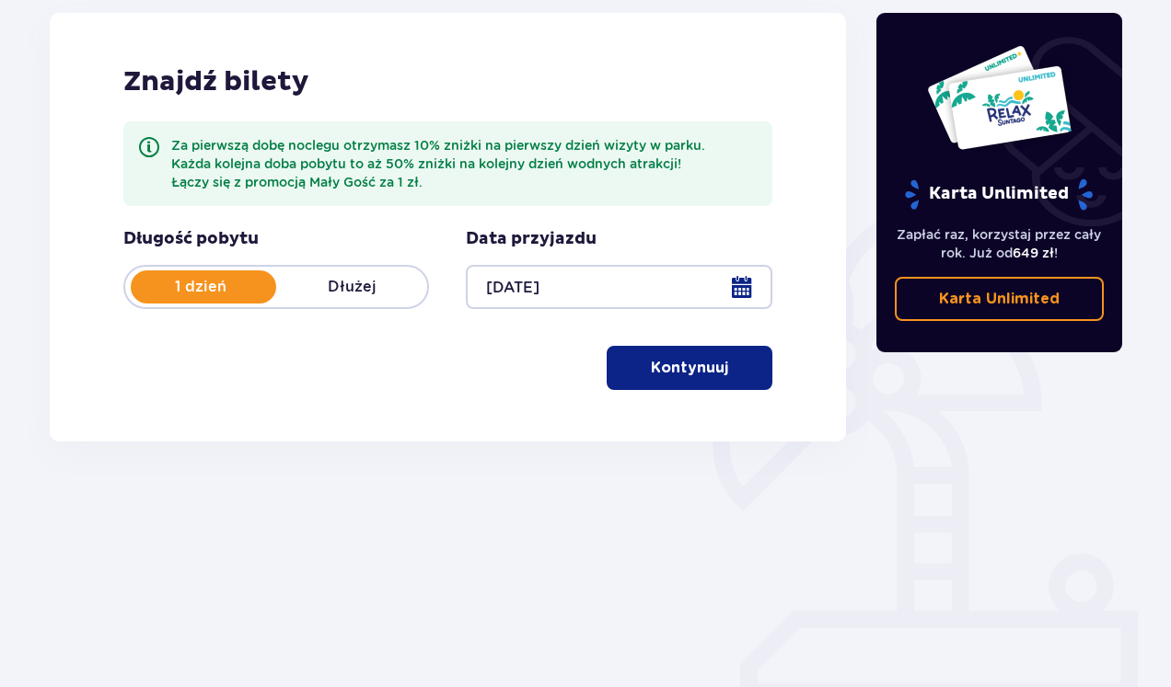
click at [355, 286] on p "Dłużej" at bounding box center [351, 287] width 151 height 20
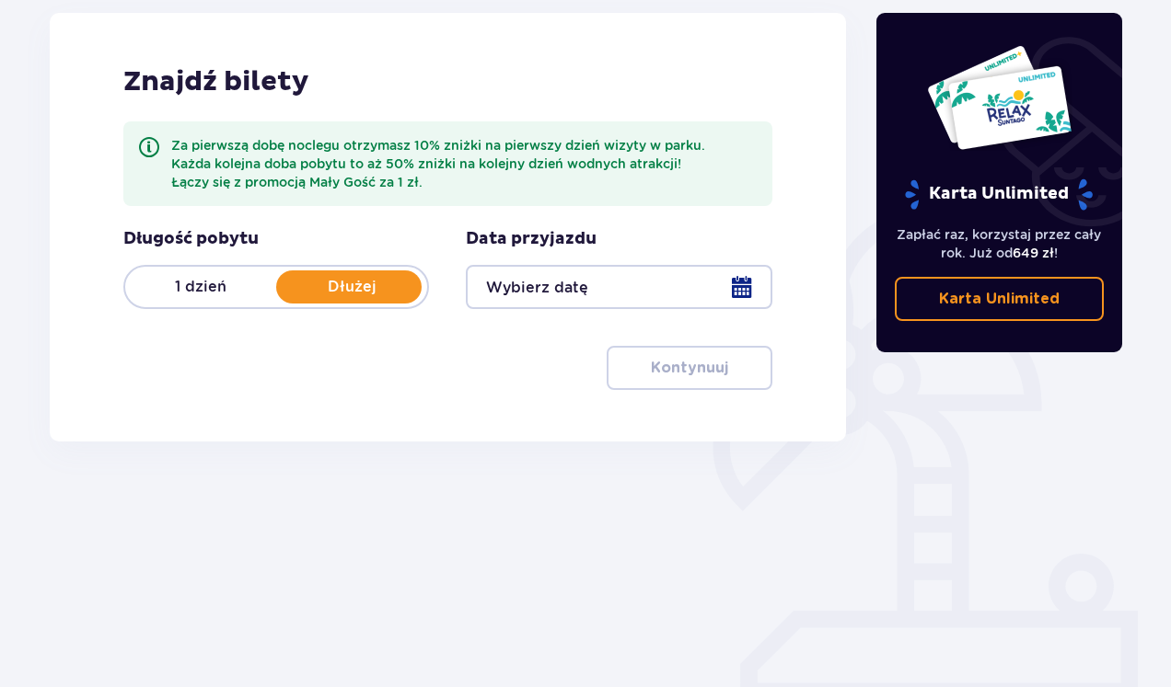
click at [737, 281] on div at bounding box center [619, 287] width 306 height 44
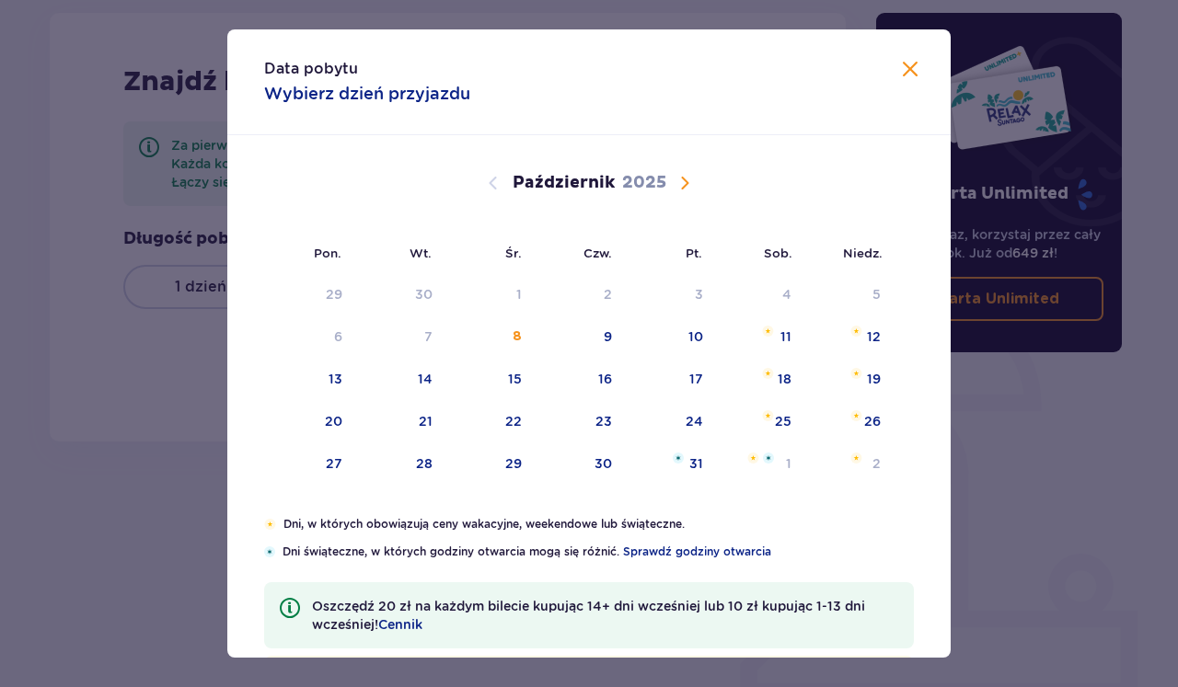
click at [681, 182] on span "Następny miesiąc" at bounding box center [685, 183] width 22 height 22
click at [681, 334] on div "7" at bounding box center [668, 338] width 89 height 40
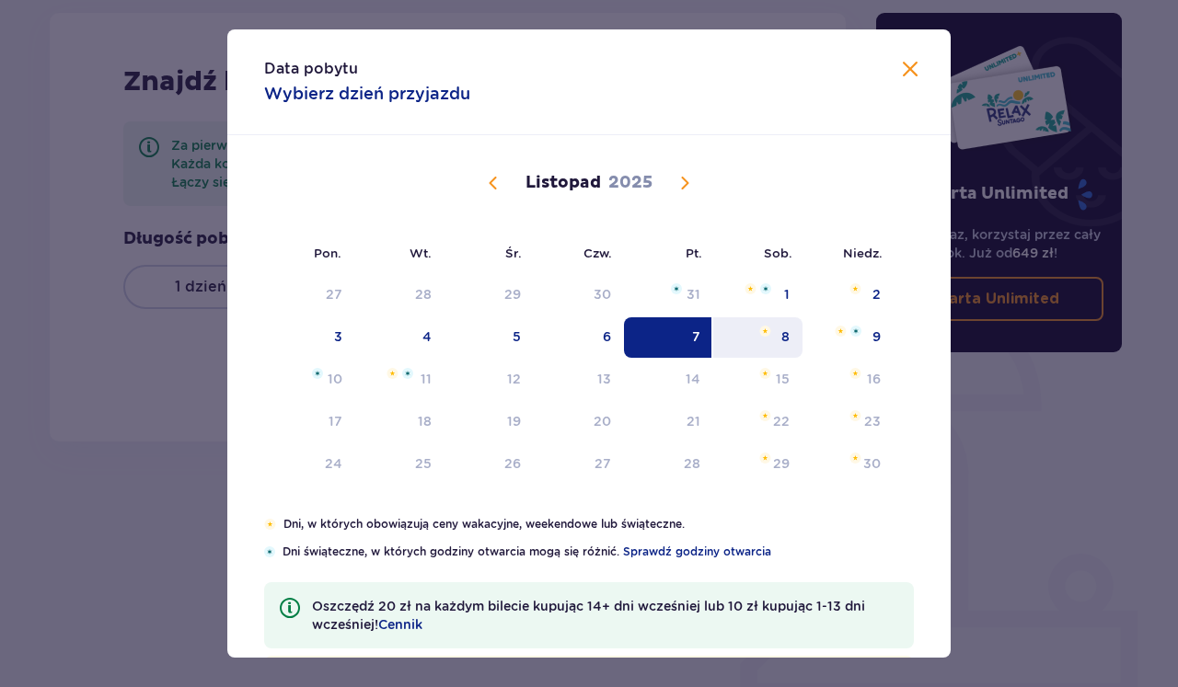
click at [782, 335] on div "8" at bounding box center [785, 337] width 8 height 18
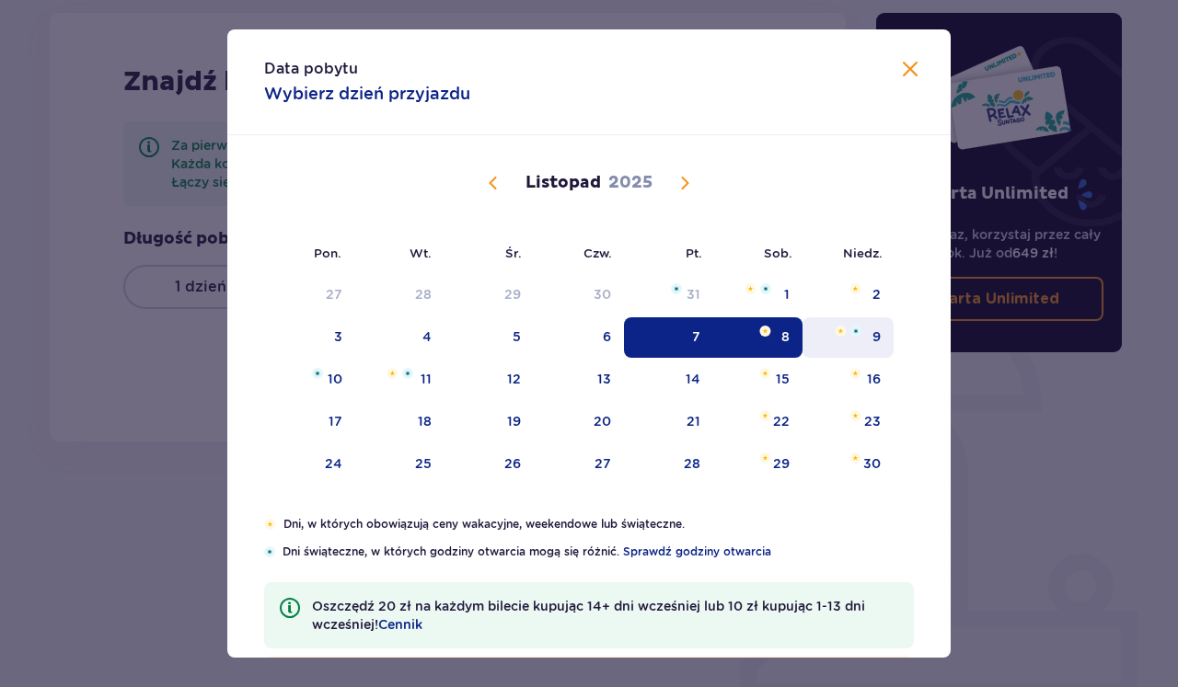
type input "[DATE] - [DATE]"
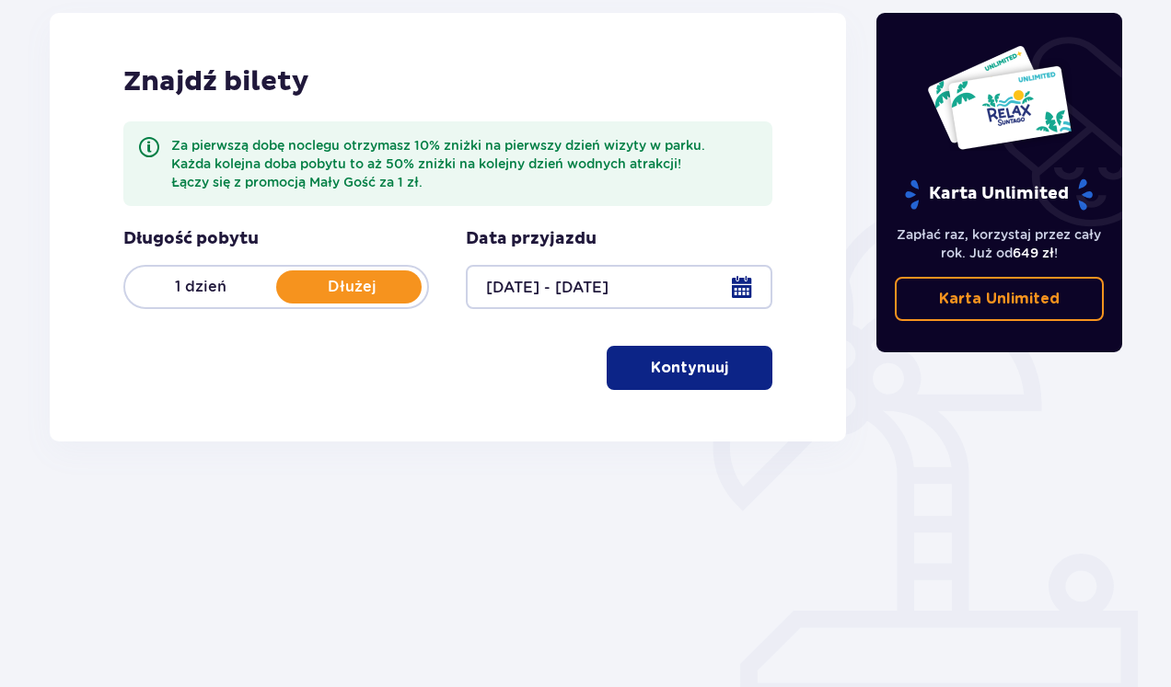
click at [717, 369] on button "Kontynuuj" at bounding box center [690, 368] width 166 height 44
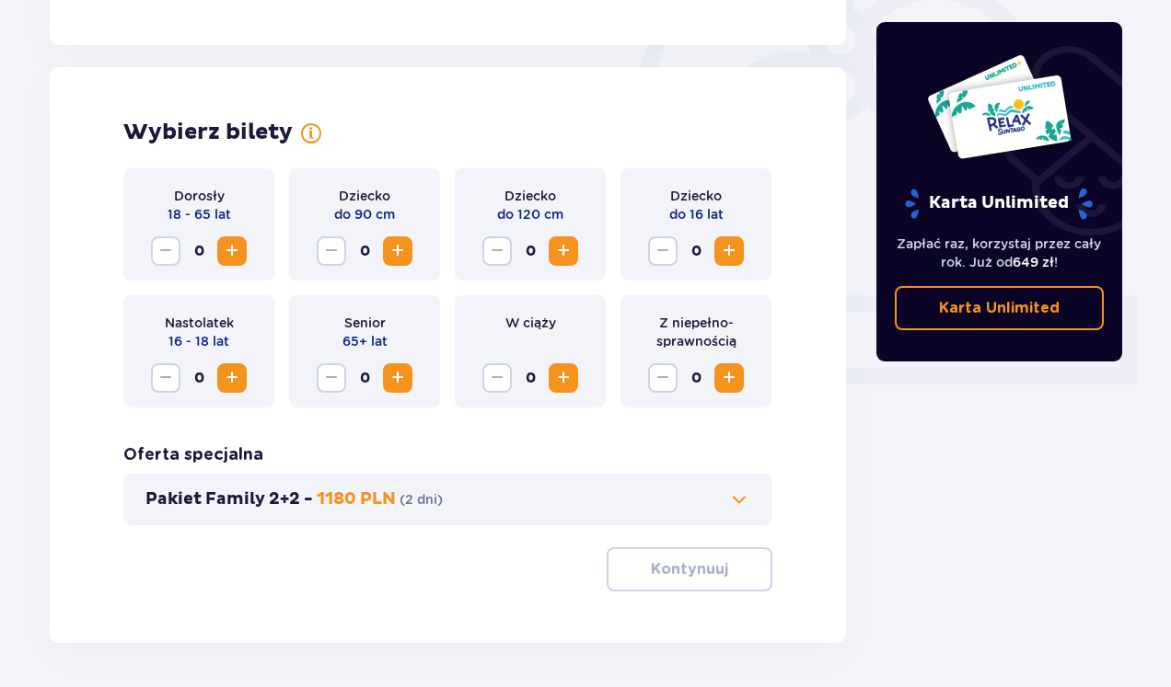
scroll to position [611, 0]
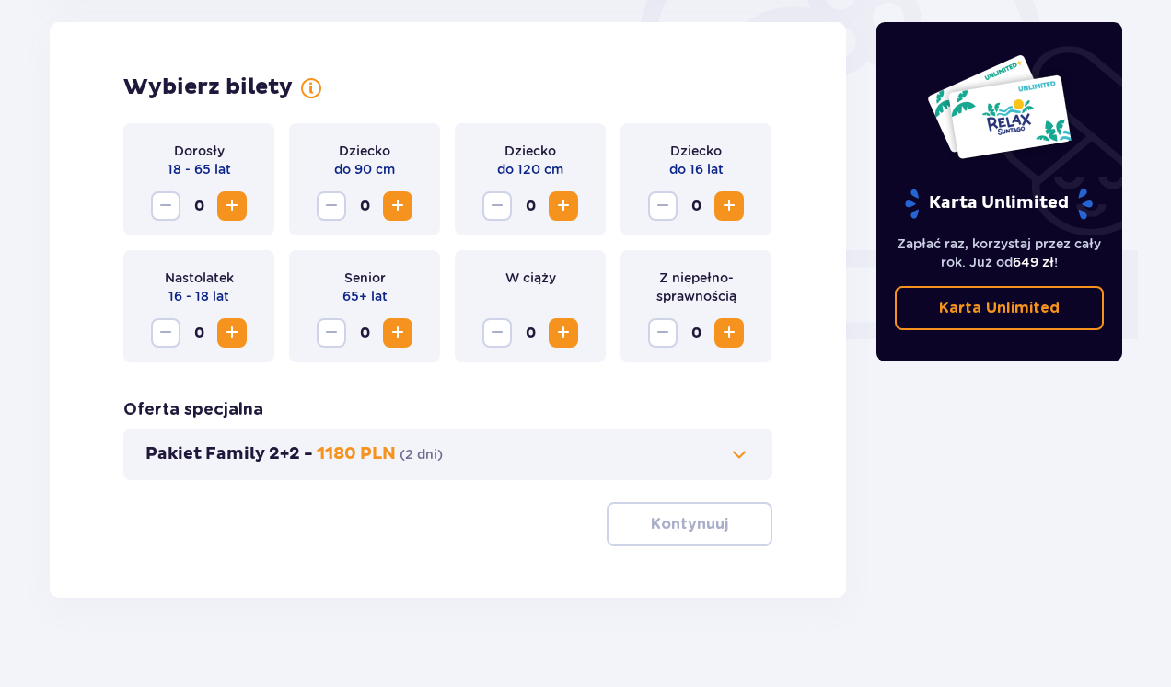
click at [223, 204] on span "Zwiększ" at bounding box center [232, 206] width 22 height 22
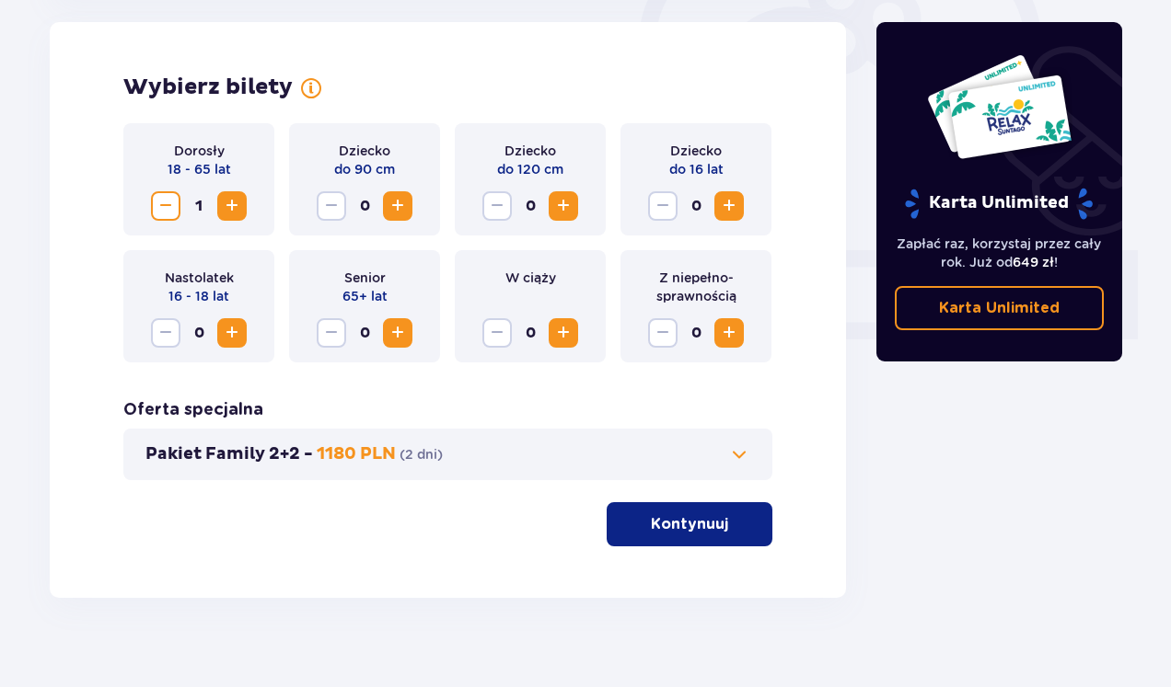
click at [223, 204] on span "Zwiększ" at bounding box center [232, 206] width 22 height 22
click at [718, 442] on div "Pakiet Family 2+2 - 1180 PLN ( 2 dni )" at bounding box center [447, 455] width 649 height 52
click at [728, 454] on span at bounding box center [739, 455] width 22 height 22
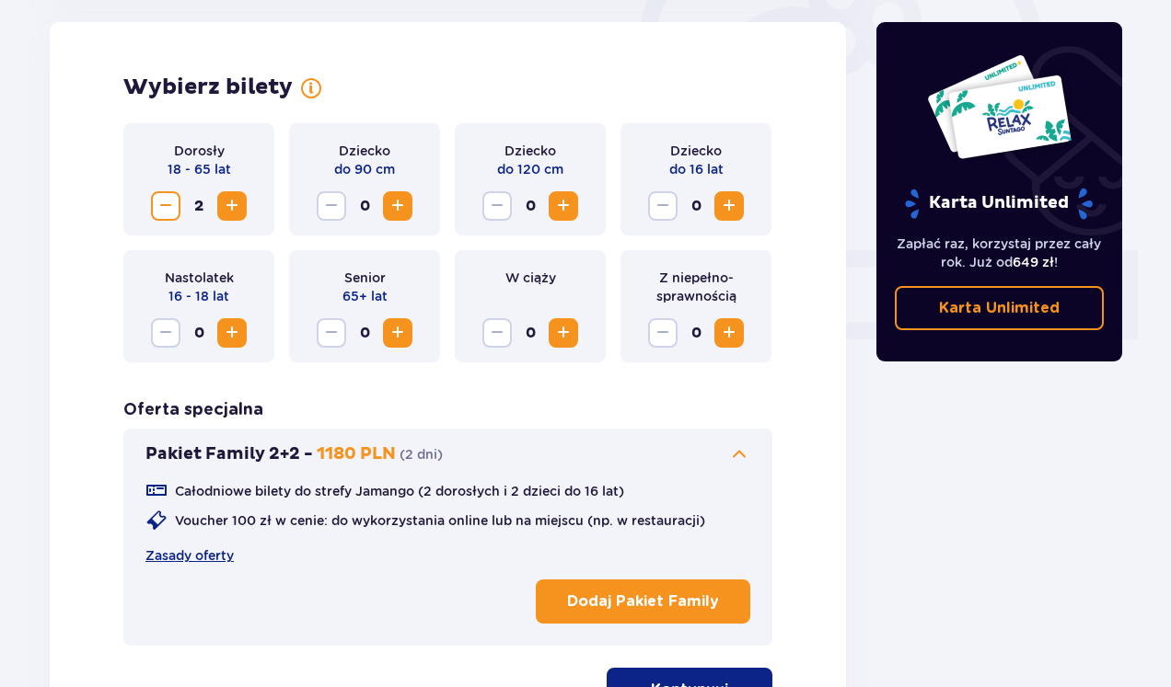
click at [732, 454] on span at bounding box center [739, 455] width 22 height 22
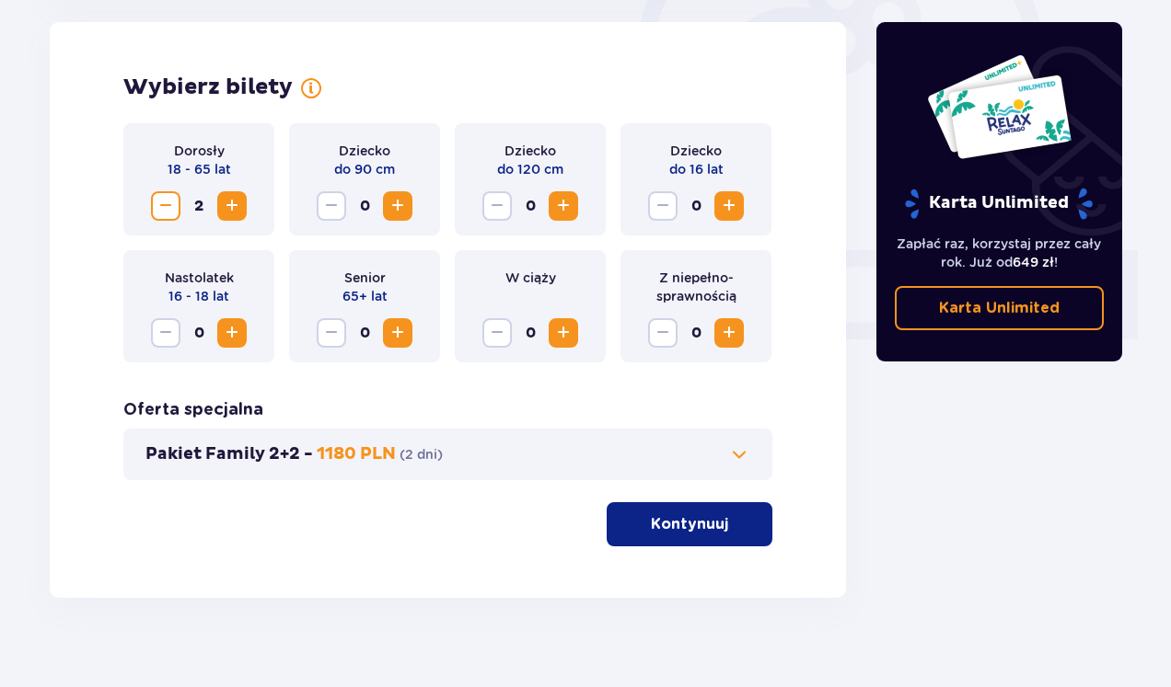
click at [715, 523] on button "Kontynuuj" at bounding box center [690, 525] width 166 height 44
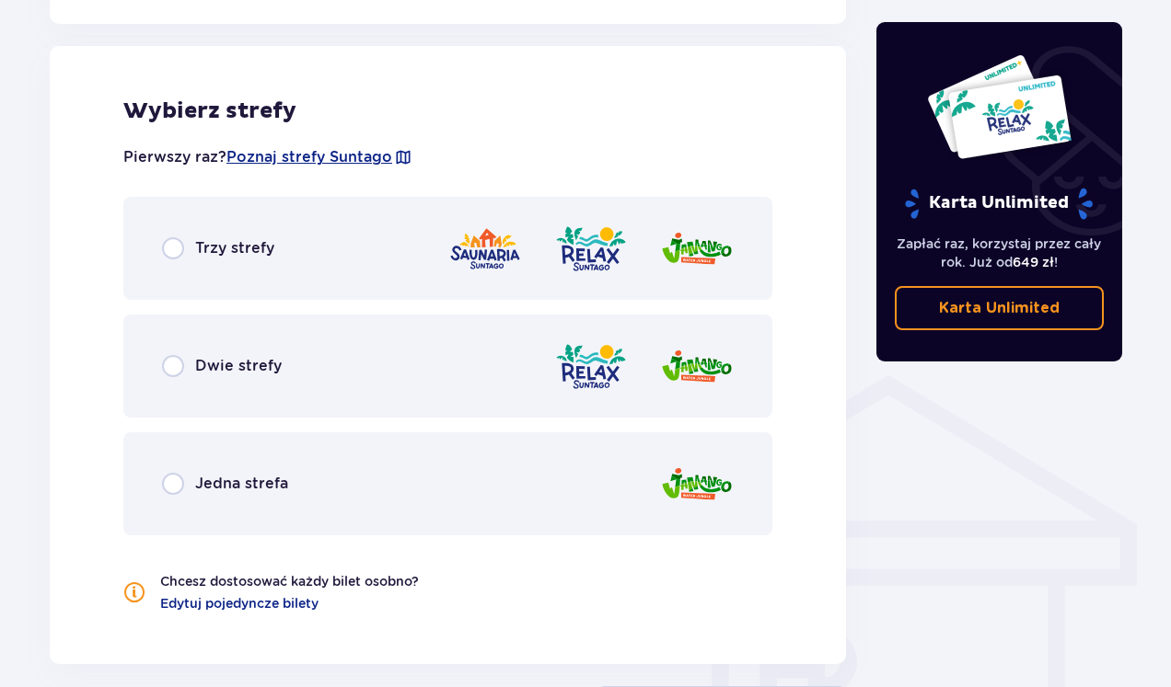
scroll to position [1121, 0]
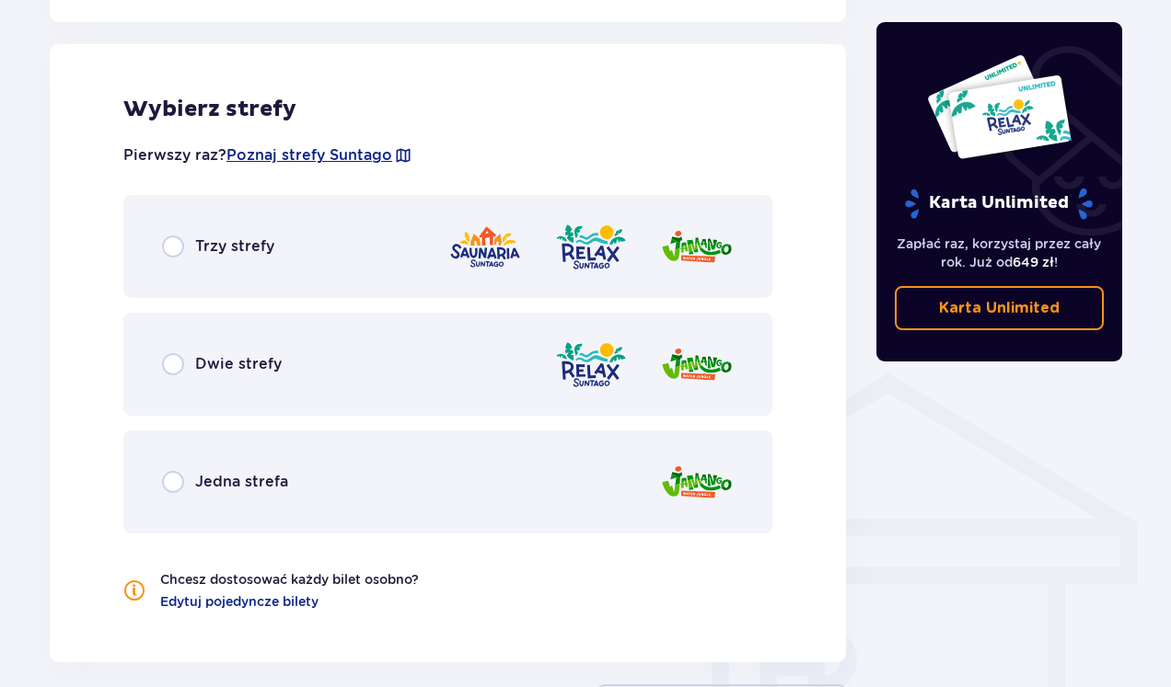
click at [167, 249] on input "radio" at bounding box center [173, 247] width 22 height 22
radio input "true"
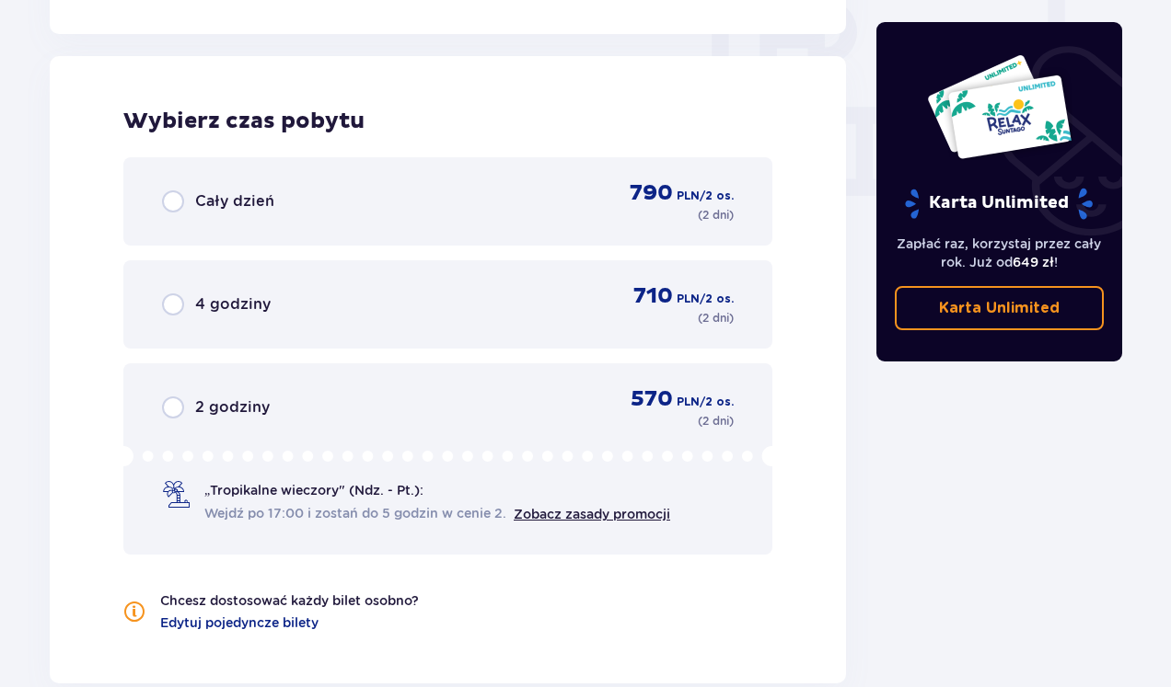
scroll to position [1762, 0]
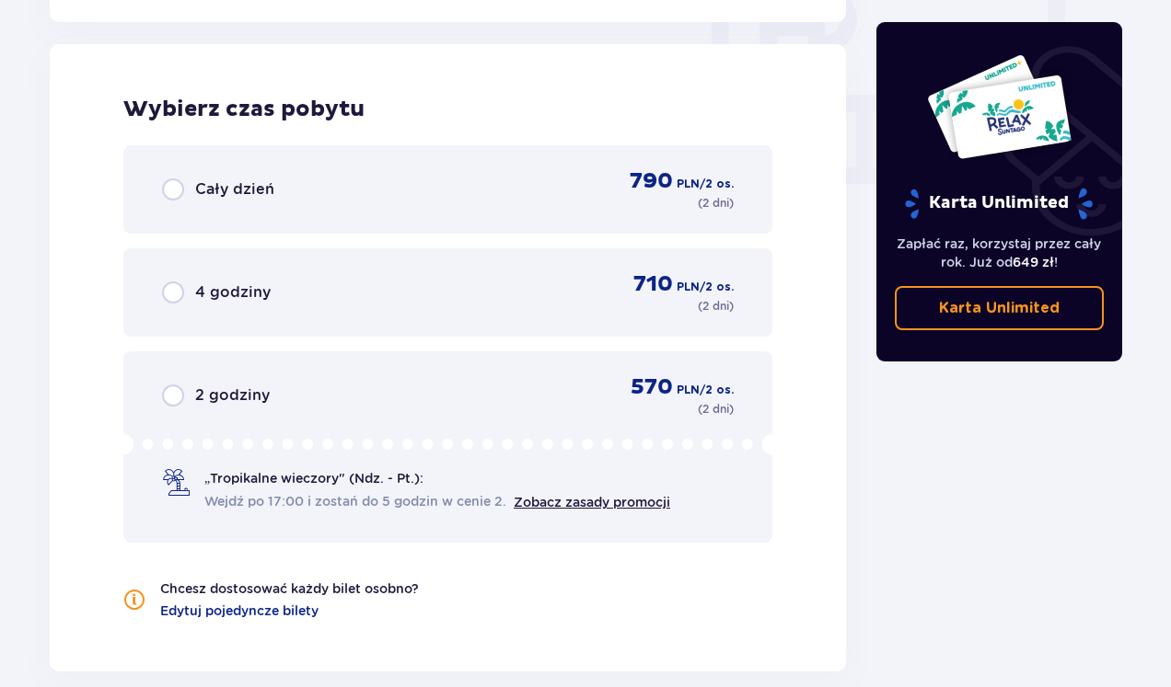
click at [174, 194] on input "radio" at bounding box center [173, 190] width 22 height 22
radio input "true"
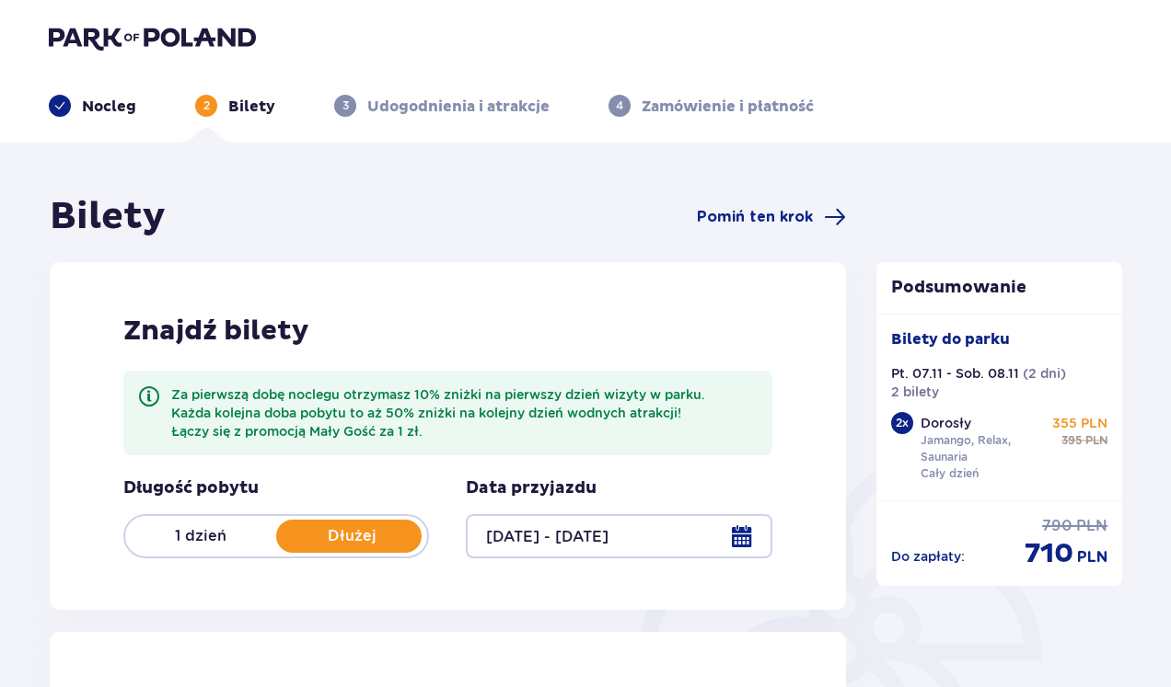
scroll to position [0, 0]
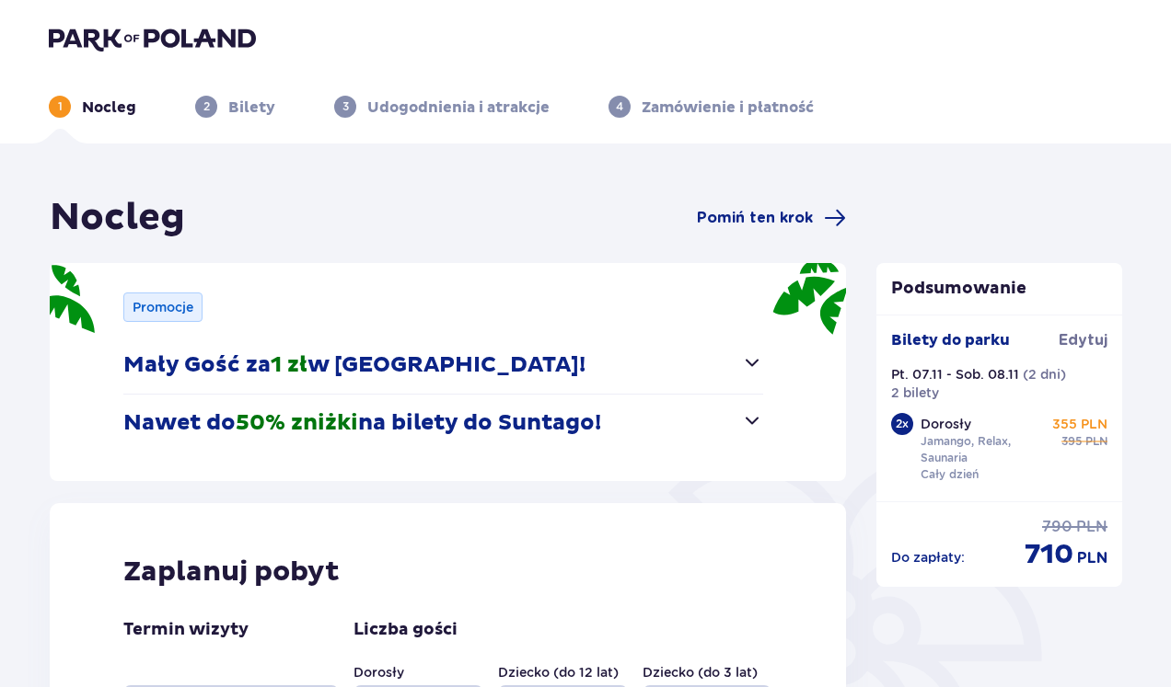
scroll to position [70, 0]
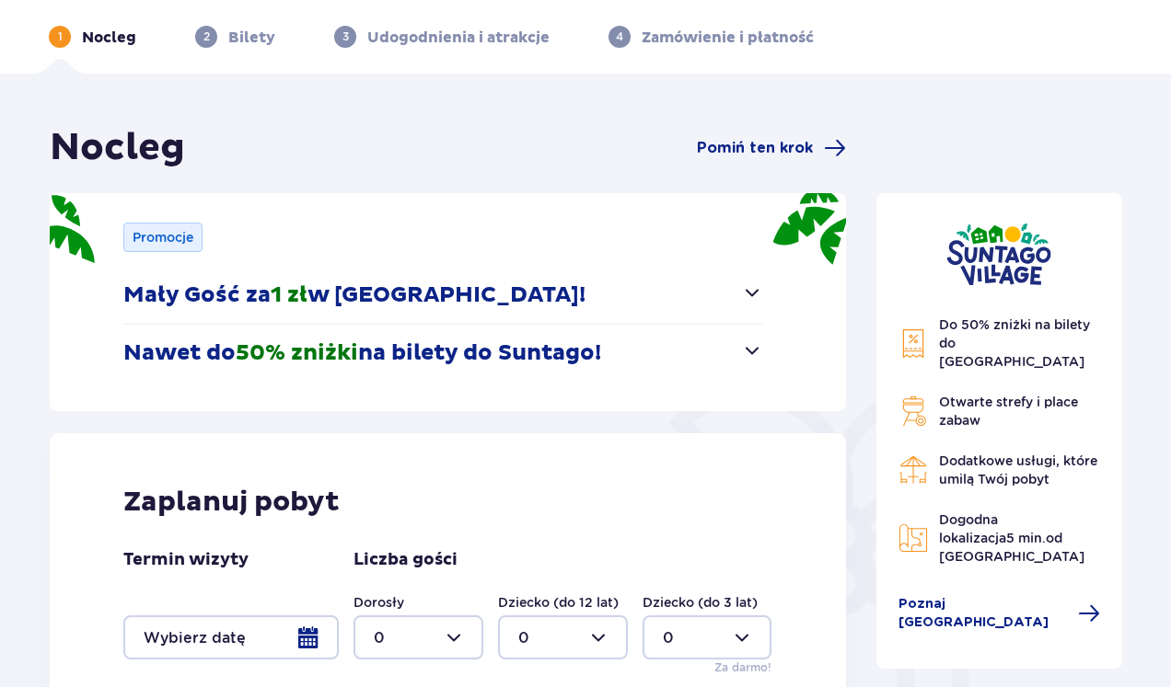
click at [77, 39] on div "1 Nocleg" at bounding box center [92, 37] width 87 height 22
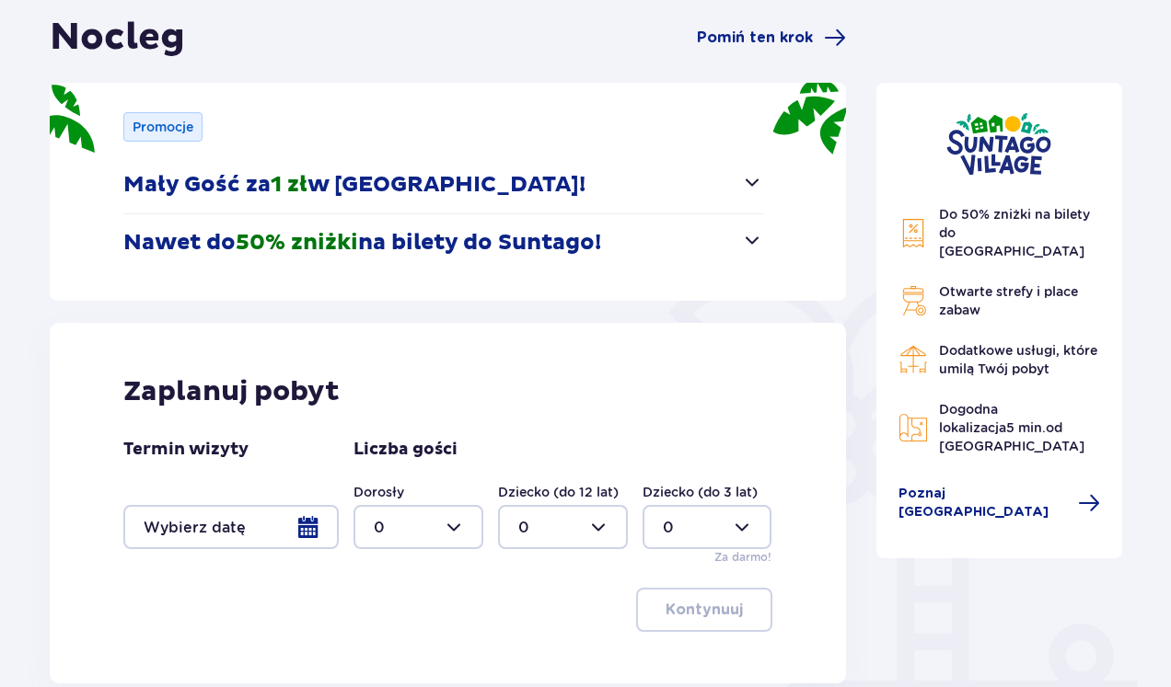
scroll to position [184, 0]
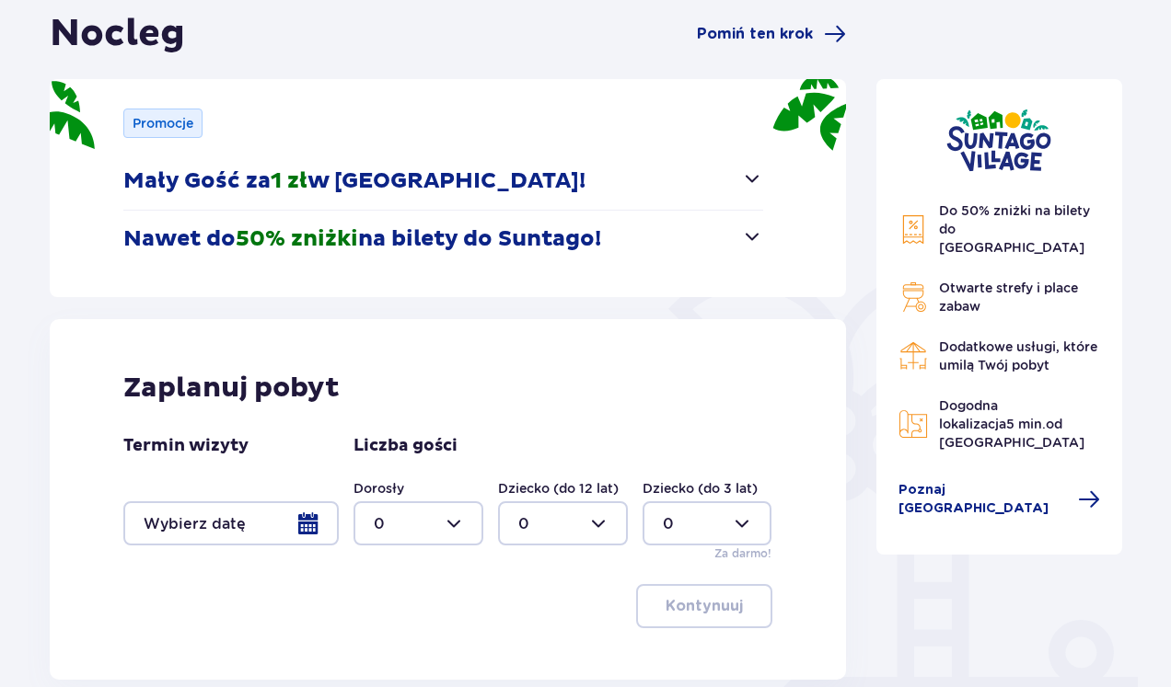
click at [310, 520] on div at bounding box center [230, 524] width 215 height 44
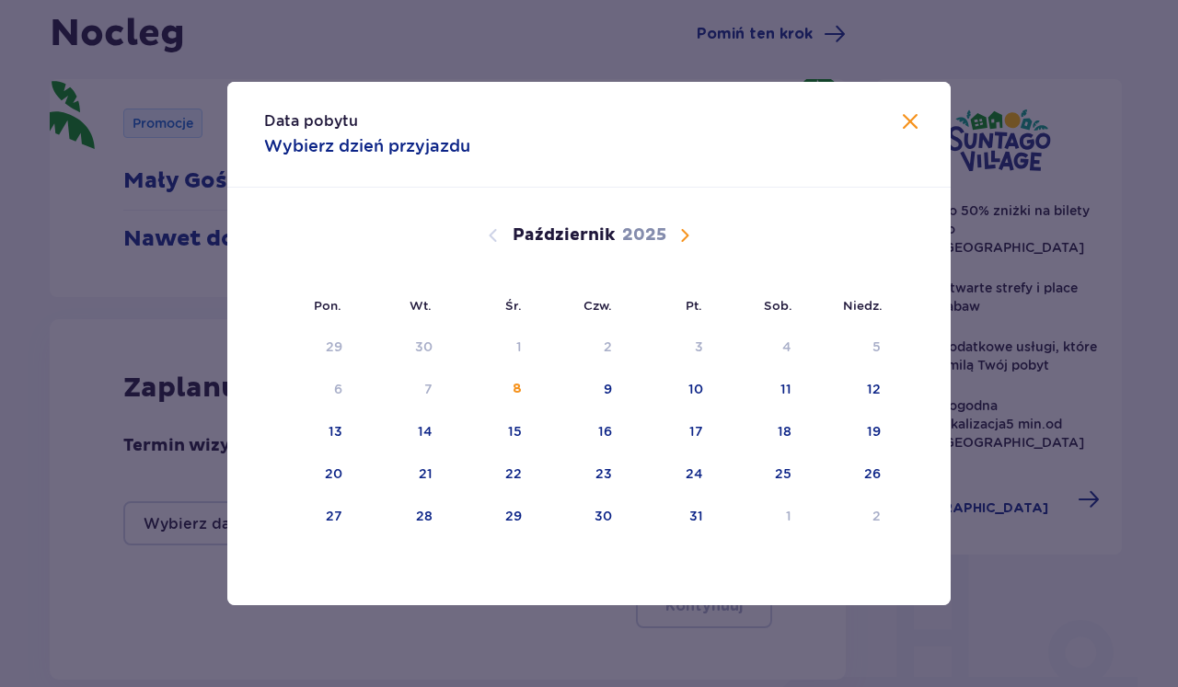
click at [686, 237] on span "Następny miesiąc" at bounding box center [685, 236] width 22 height 22
click at [682, 390] on div "7" at bounding box center [668, 390] width 89 height 40
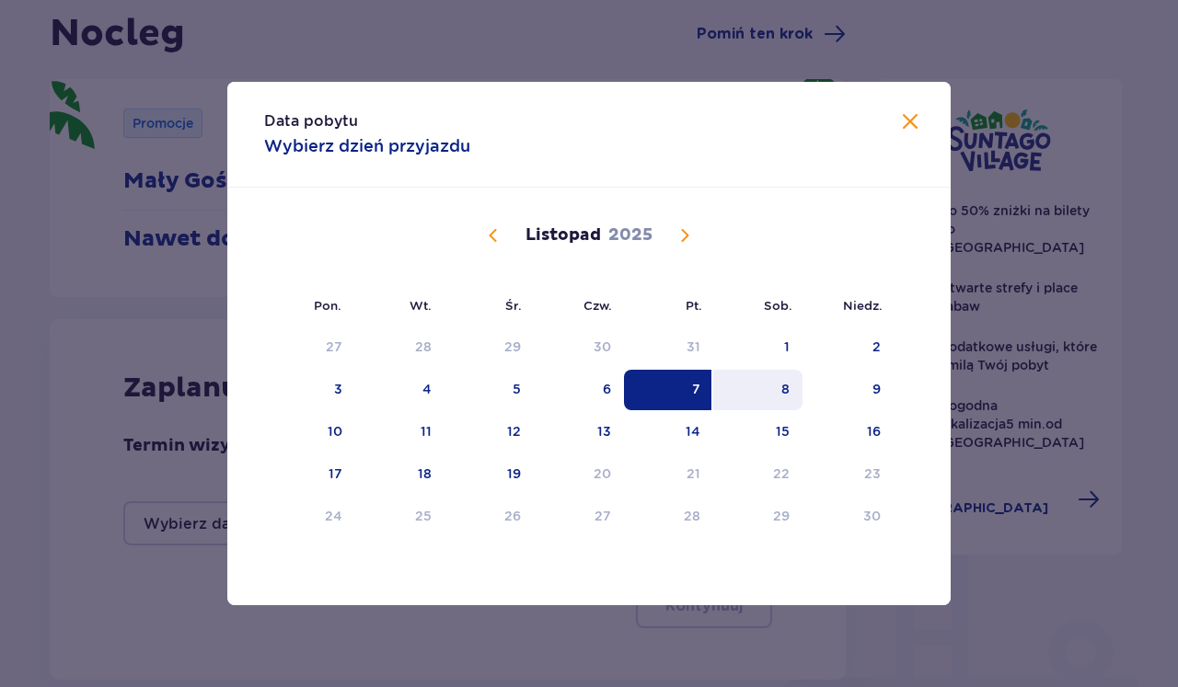
click at [781, 397] on div "8" at bounding box center [785, 389] width 8 height 18
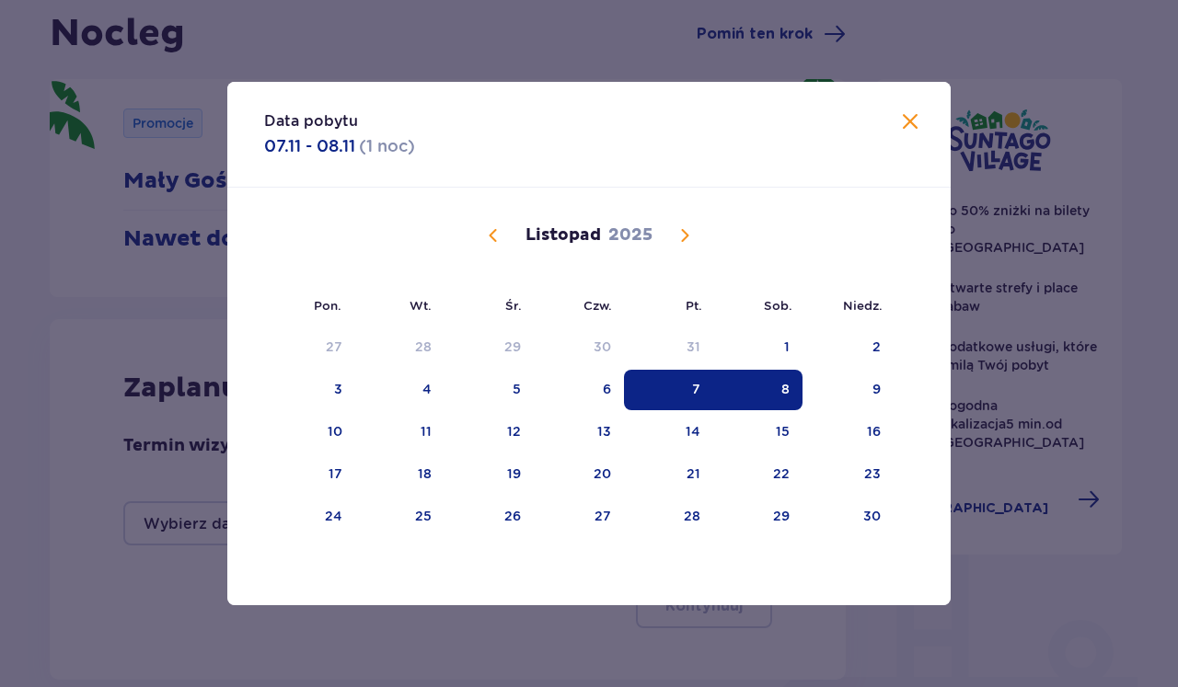
type input "[DATE] - [DATE]"
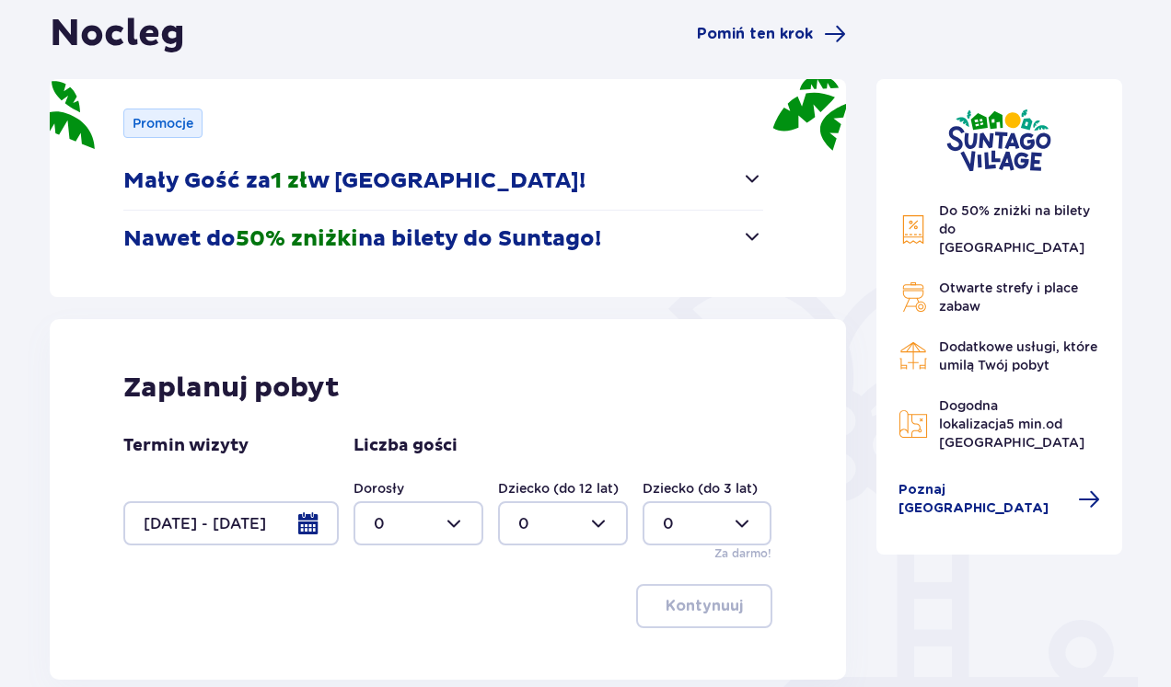
click at [861, 393] on div "Do 50% zniżki na bilety do parku Suntago Otwarte strefy i place zabaw Dodatkowe…" at bounding box center [999, 395] width 276 height 768
click at [454, 517] on div at bounding box center [418, 524] width 130 height 44
click at [396, 415] on div "2" at bounding box center [418, 421] width 89 height 20
type input "2"
click at [709, 608] on p "Kontynuuj" at bounding box center [703, 606] width 77 height 20
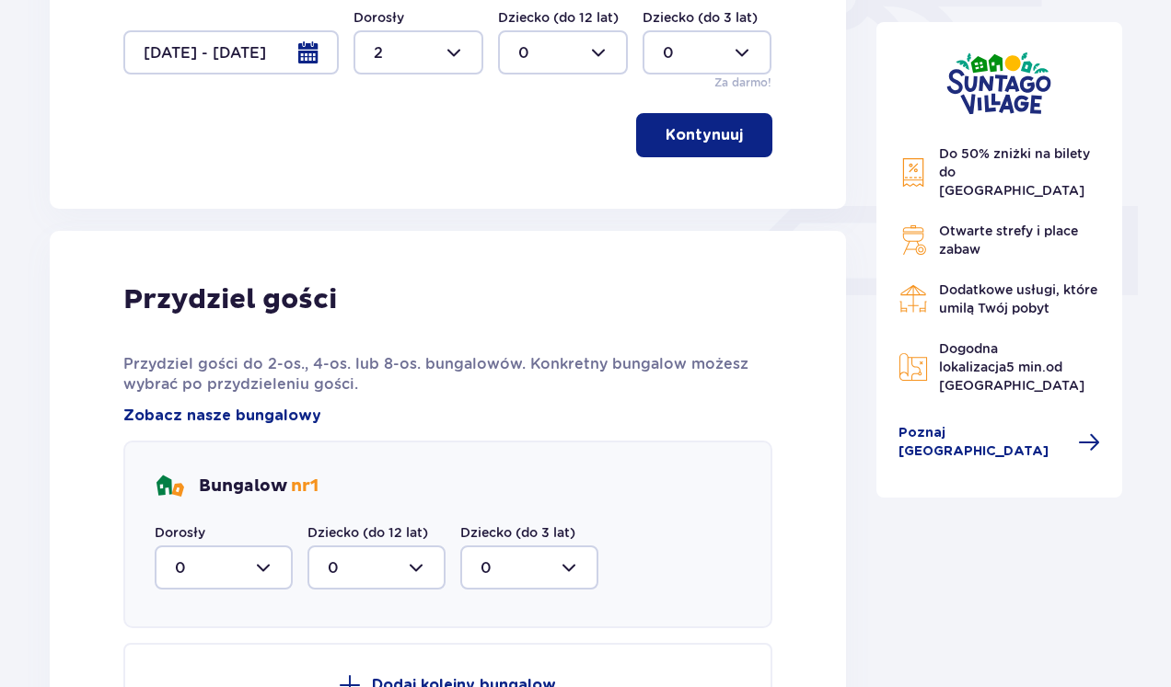
scroll to position [588, 0]
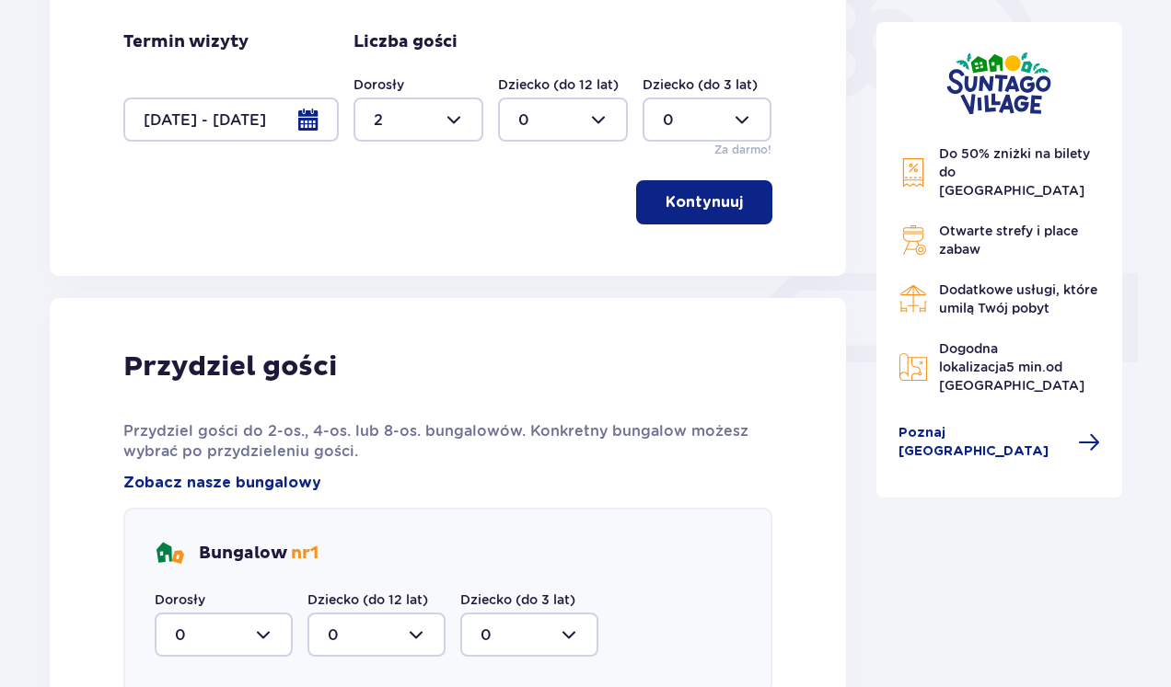
click at [706, 193] on p "Kontynuuj" at bounding box center [703, 202] width 77 height 20
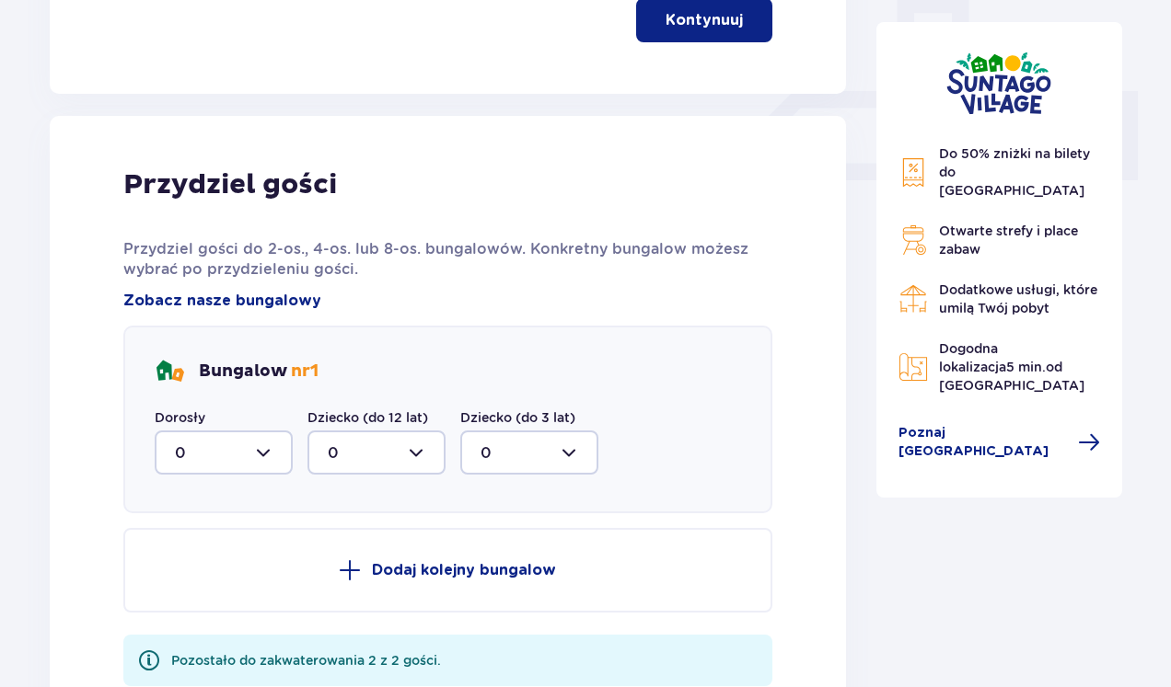
scroll to position [772, 0]
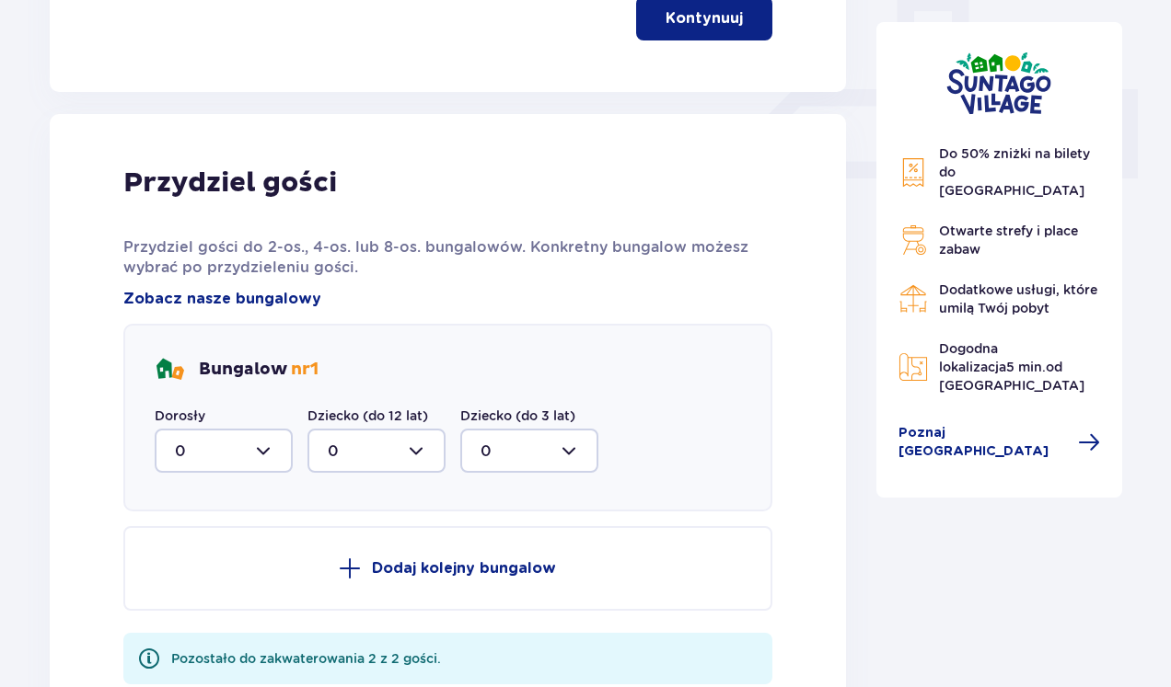
click at [260, 446] on div at bounding box center [224, 451] width 138 height 44
click at [202, 578] on div "2" at bounding box center [224, 584] width 98 height 20
type input "2"
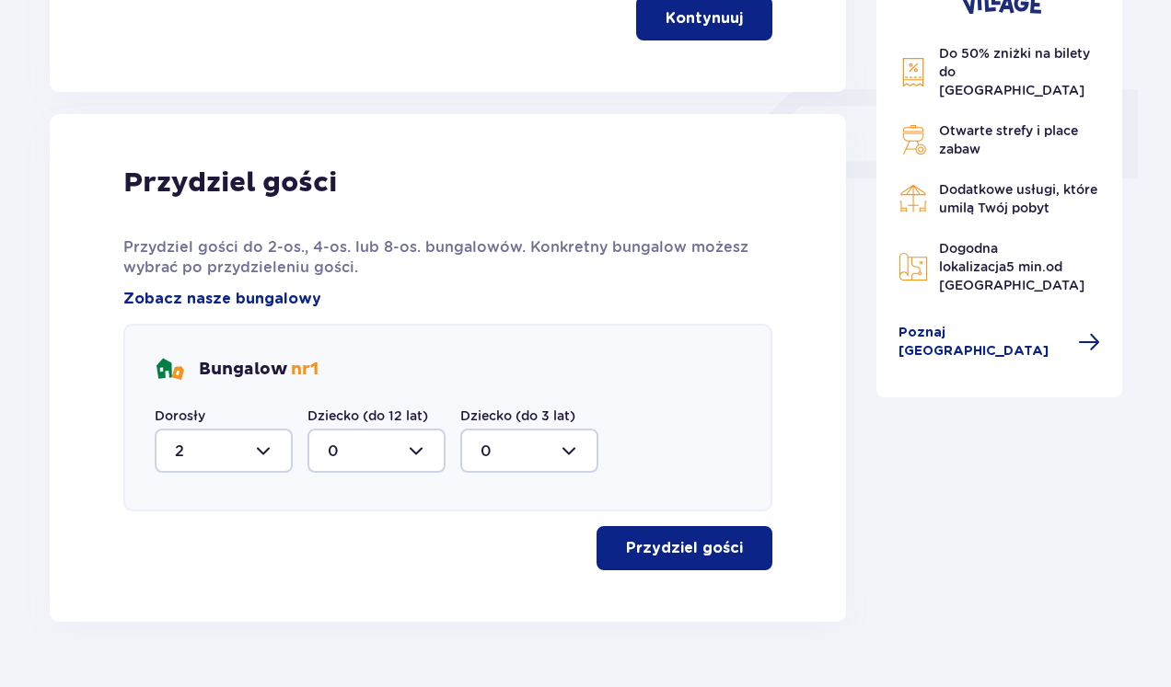
click at [666, 538] on p "Przydziel gości" at bounding box center [684, 548] width 117 height 20
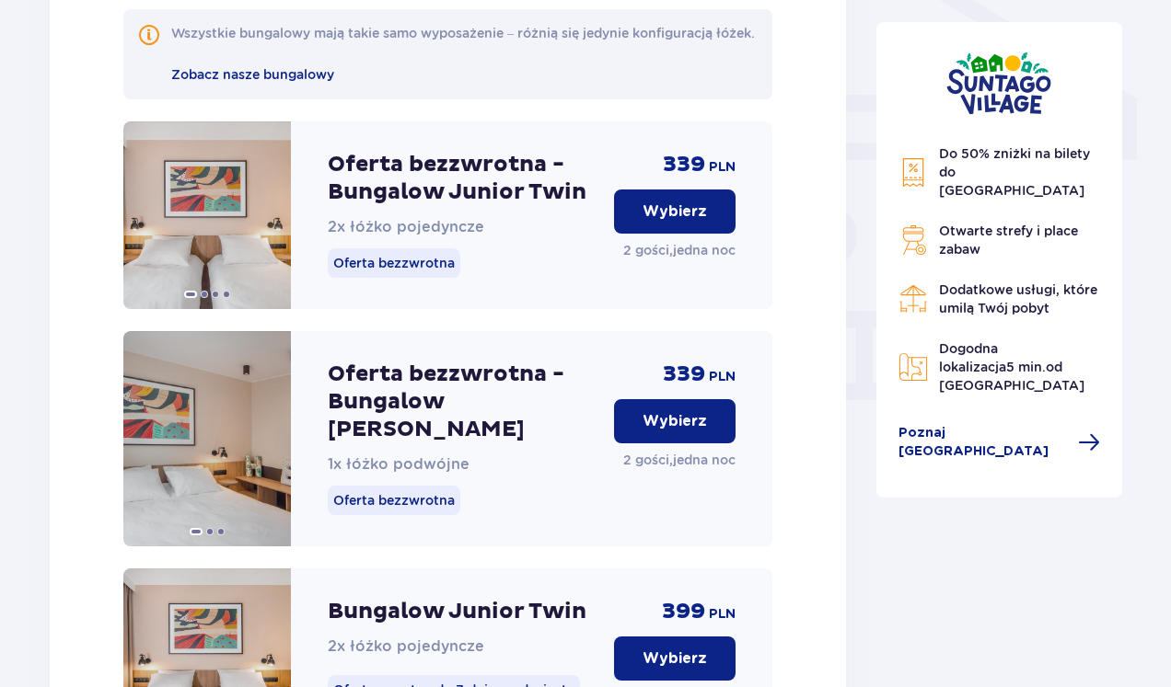
scroll to position [1578, 0]
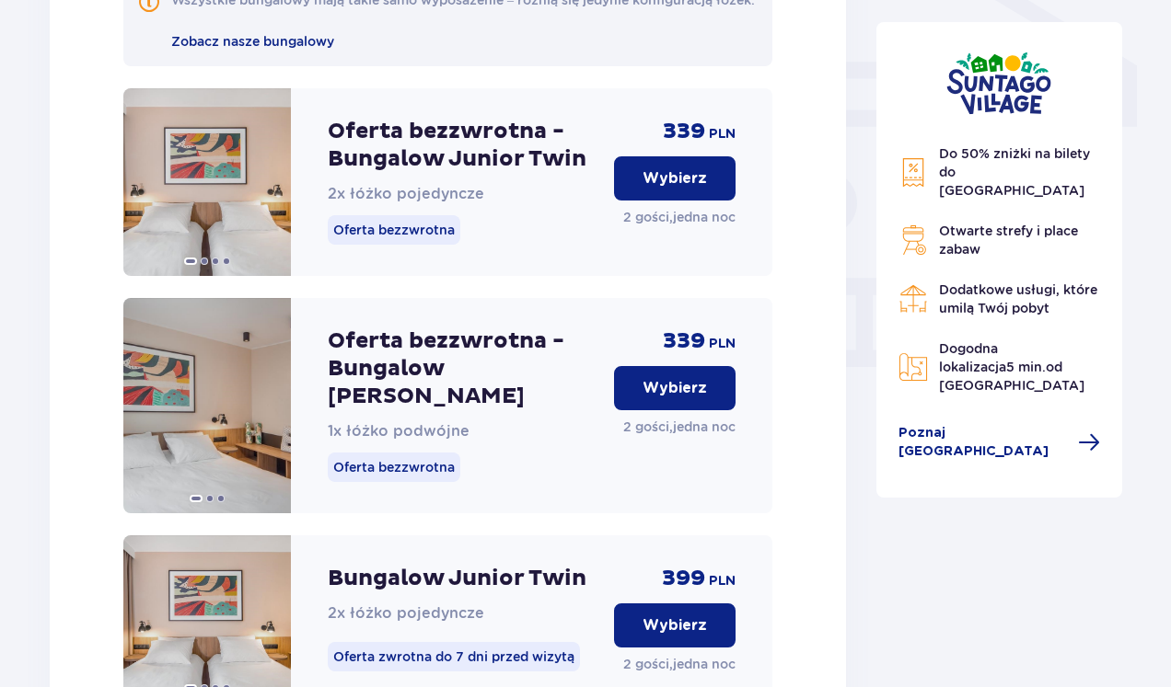
click at [676, 399] on p "Wybierz" at bounding box center [674, 388] width 64 height 20
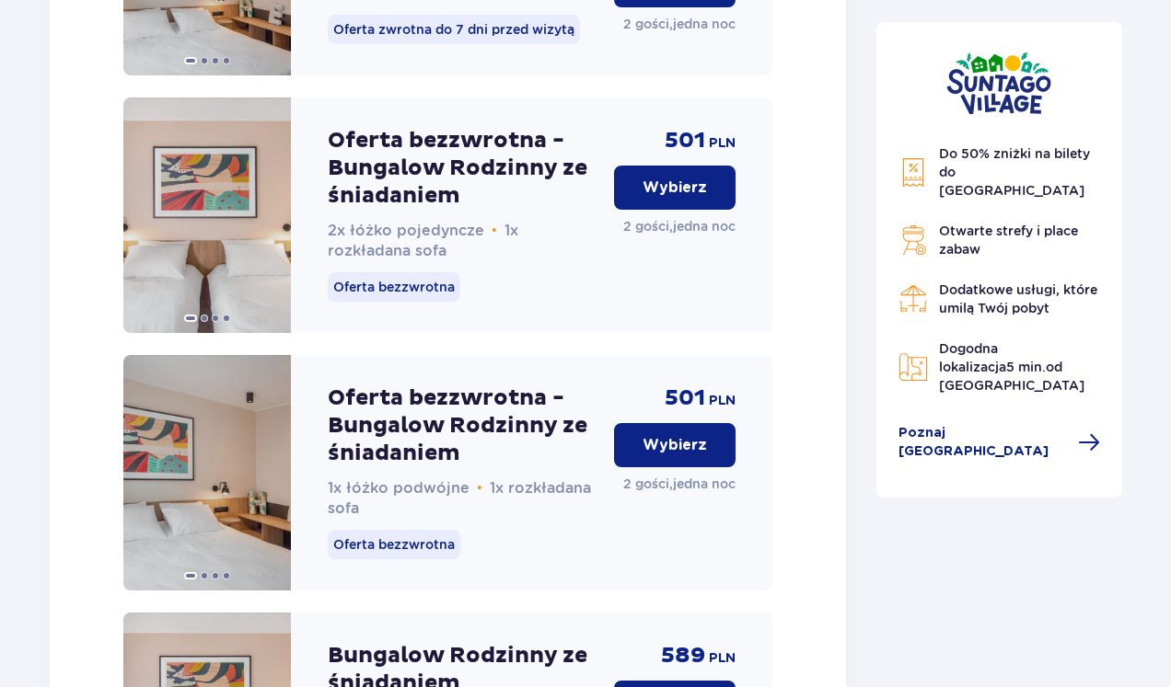
scroll to position [4038, 0]
